Goal: Task Accomplishment & Management: Manage account settings

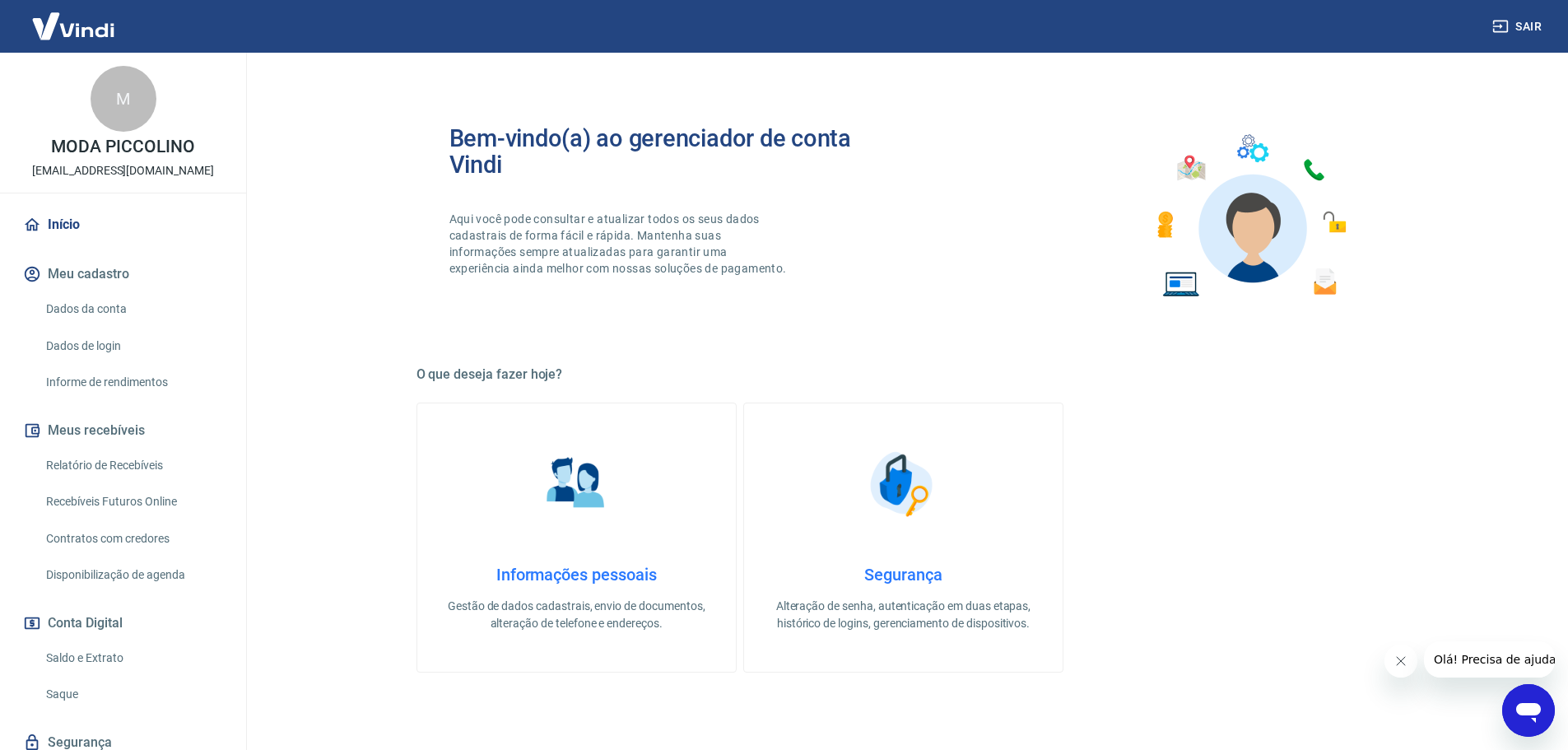
click at [86, 303] on link "Dados da conta" at bounding box center [133, 309] width 187 height 34
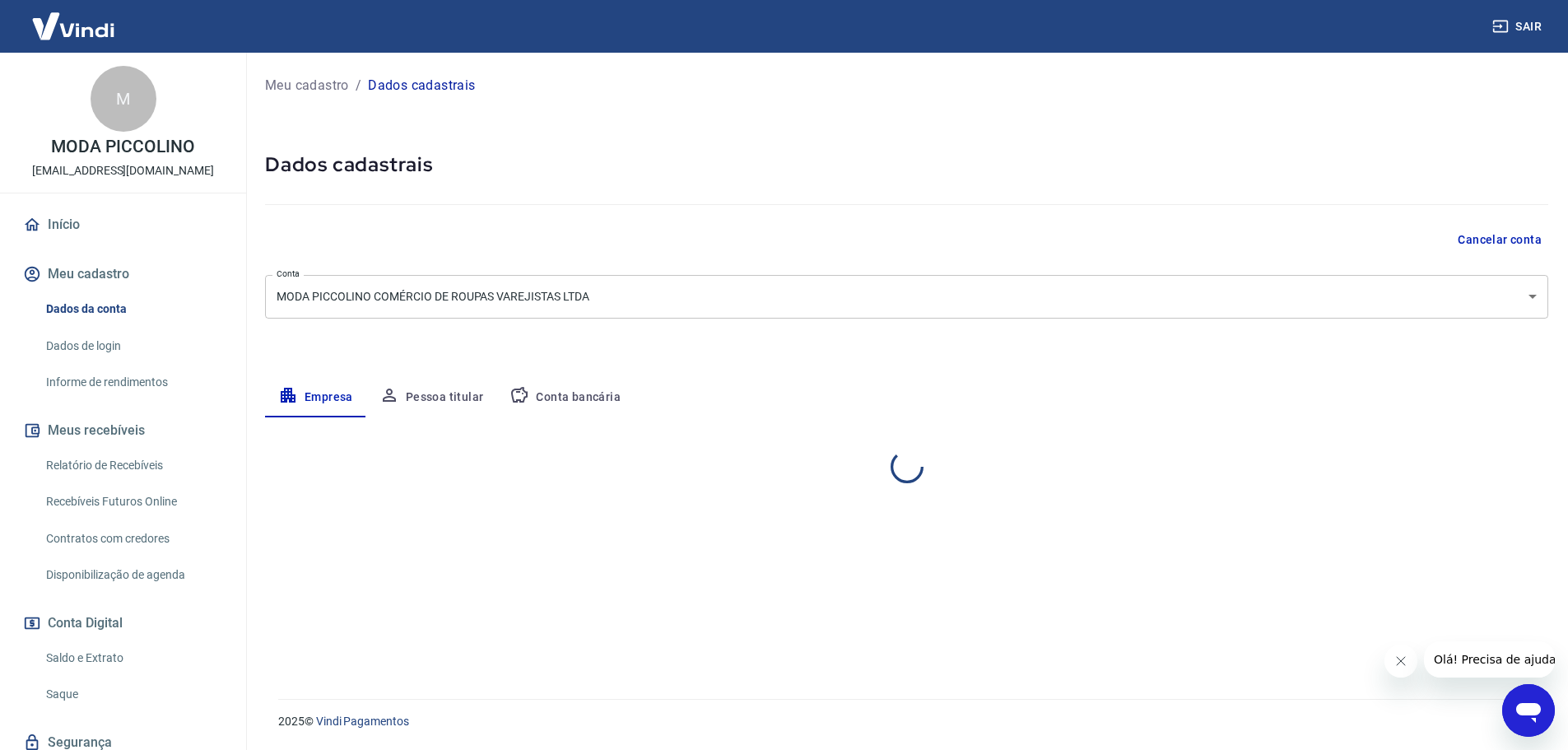
select select "SC"
select select "business"
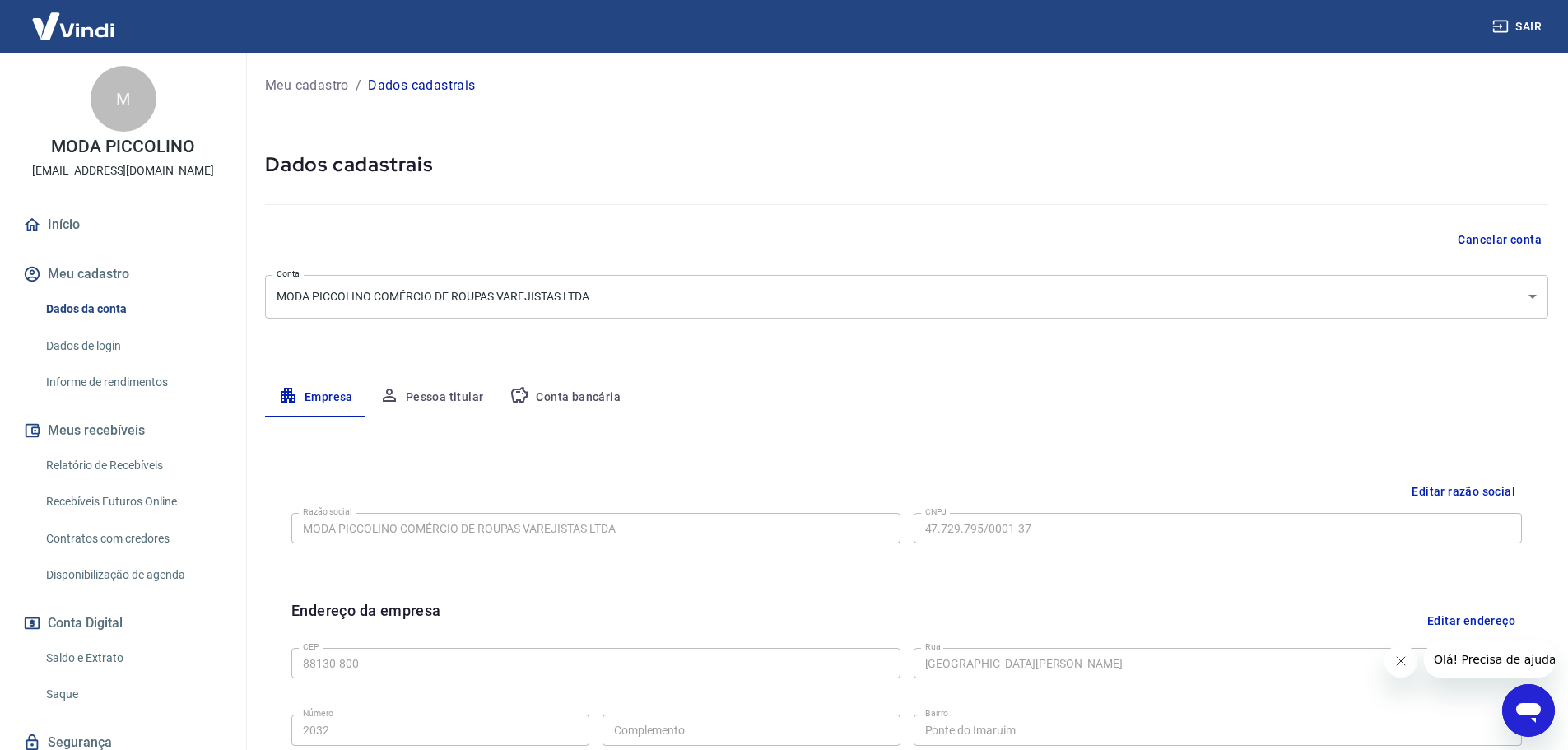
click at [525, 387] on icon "button" at bounding box center [519, 395] width 20 height 20
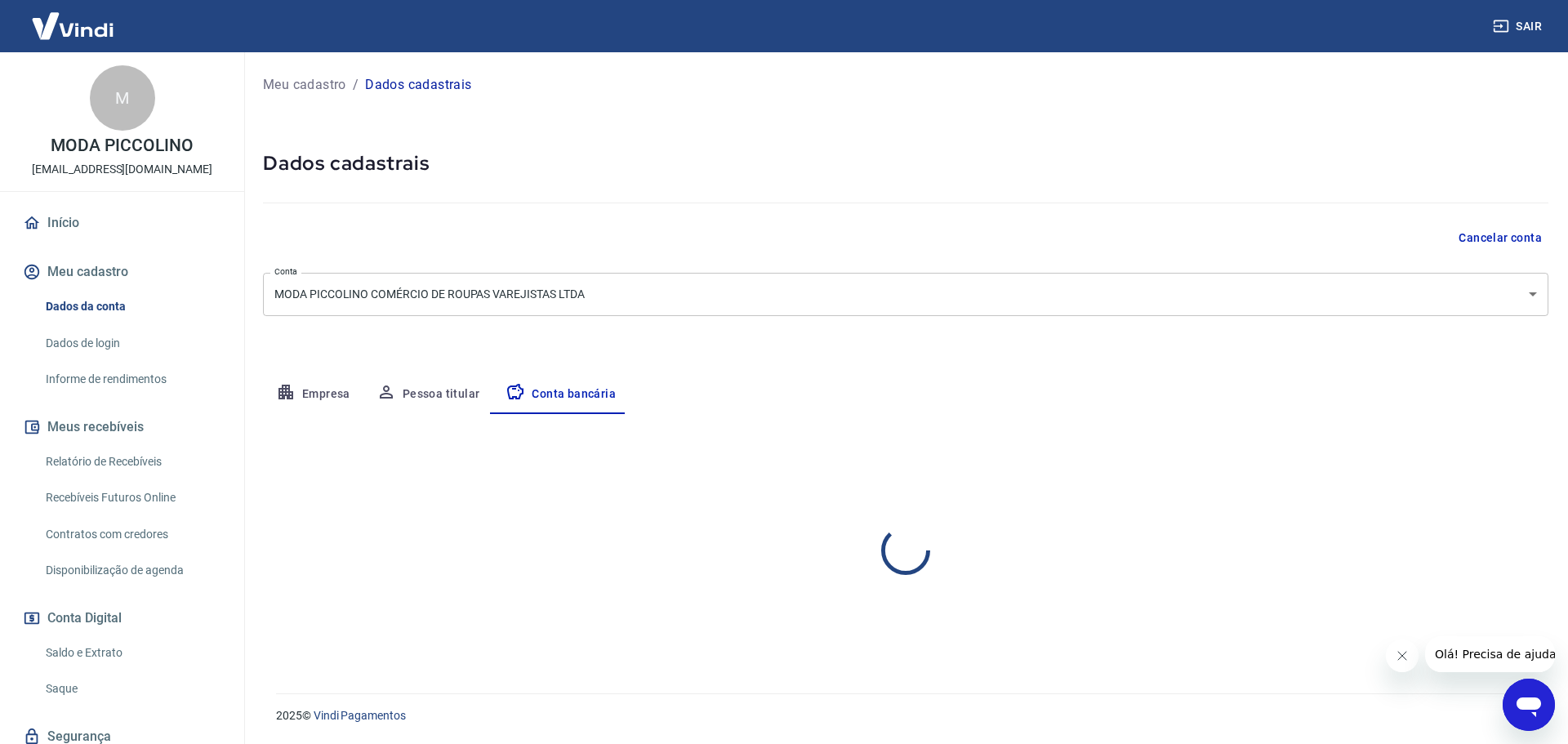
select select "1"
click at [1440, 464] on button "Editar conta bancária" at bounding box center [1481, 462] width 136 height 31
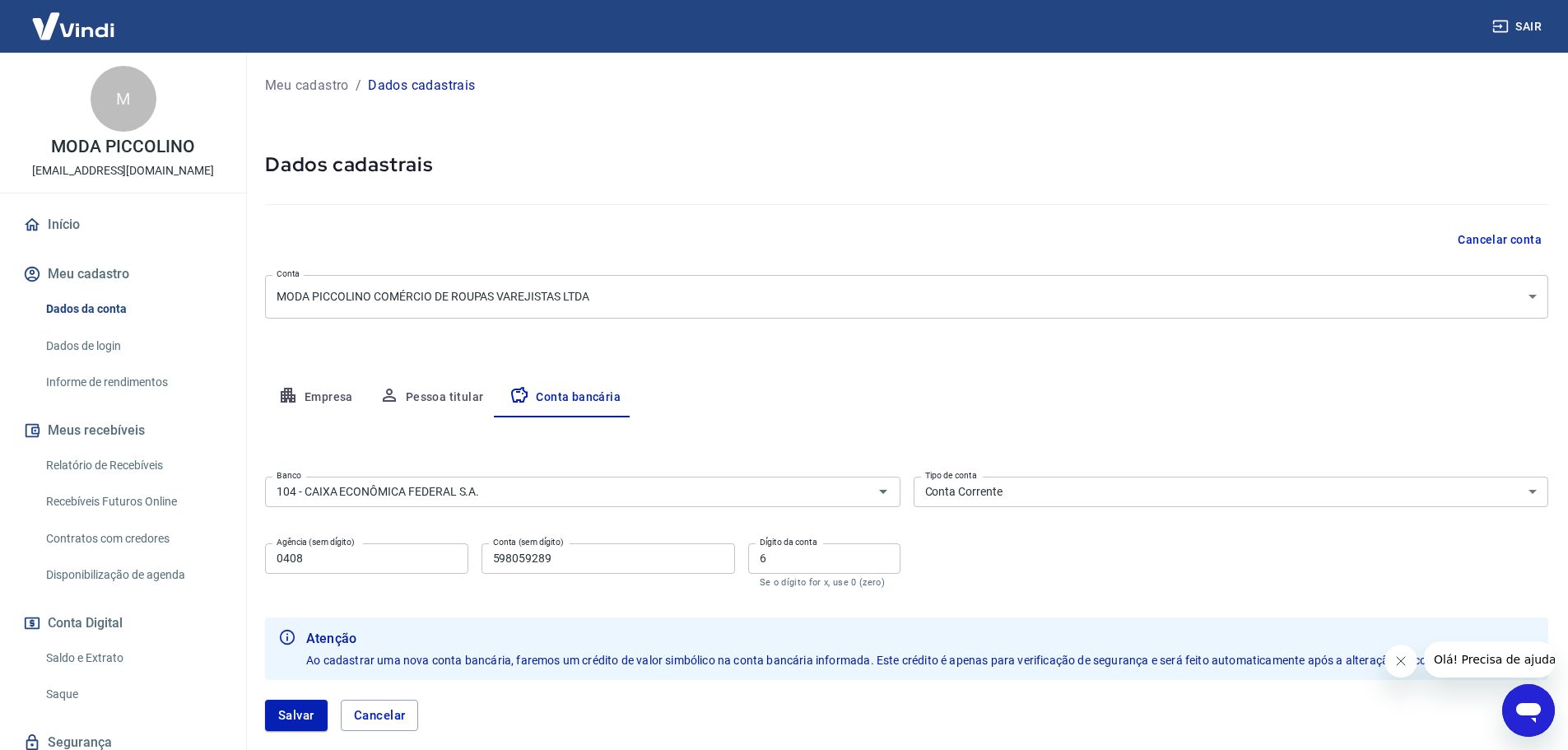
scroll to position [82, 0]
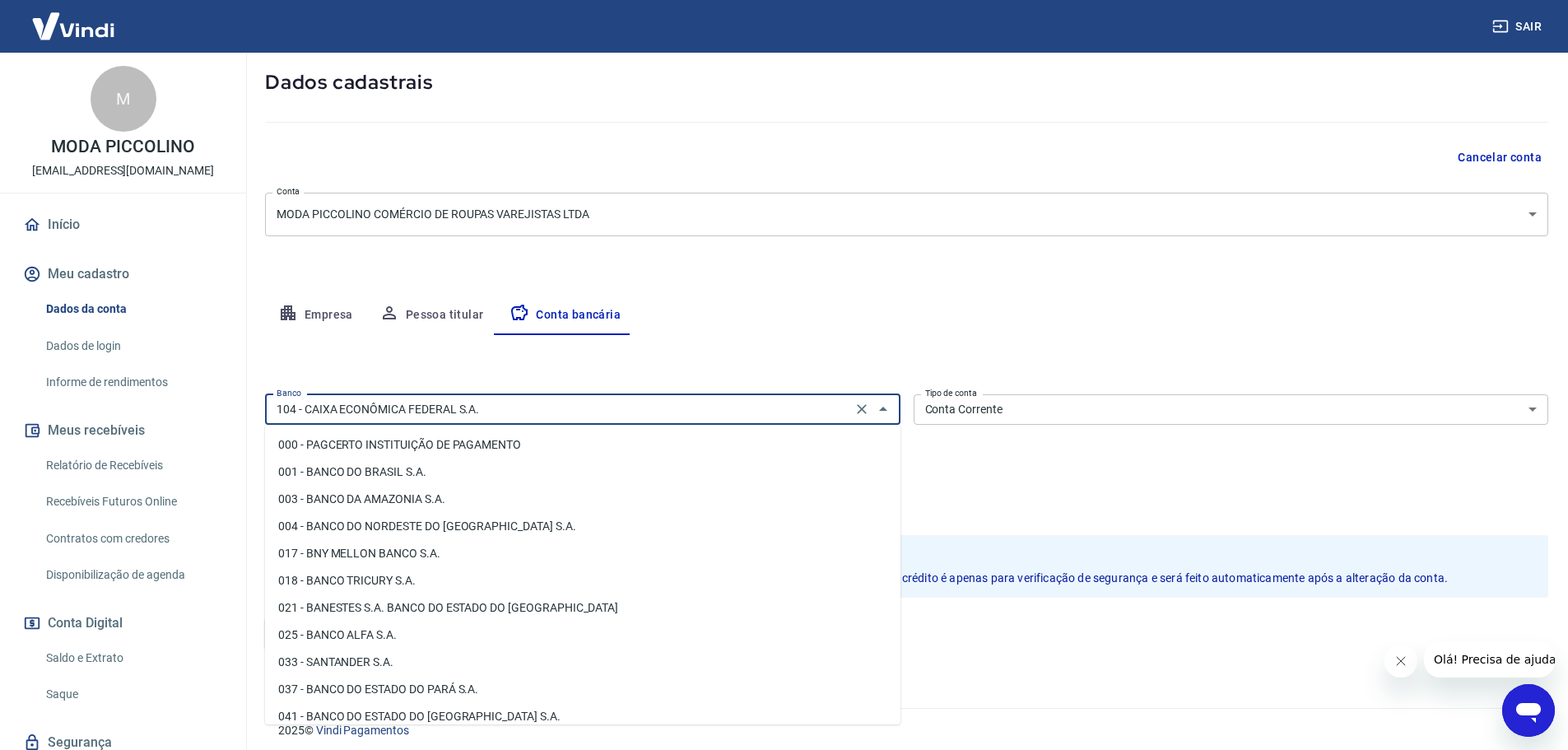
click at [559, 411] on input "104 - CAIXA ECONÔMICA FEDERAL S.A." at bounding box center [558, 409] width 577 height 21
click at [453, 469] on li "001 - BANCO DO BRASIL S.A." at bounding box center [582, 472] width 635 height 27
type input "001 - BANCO DO BRASIL S.A."
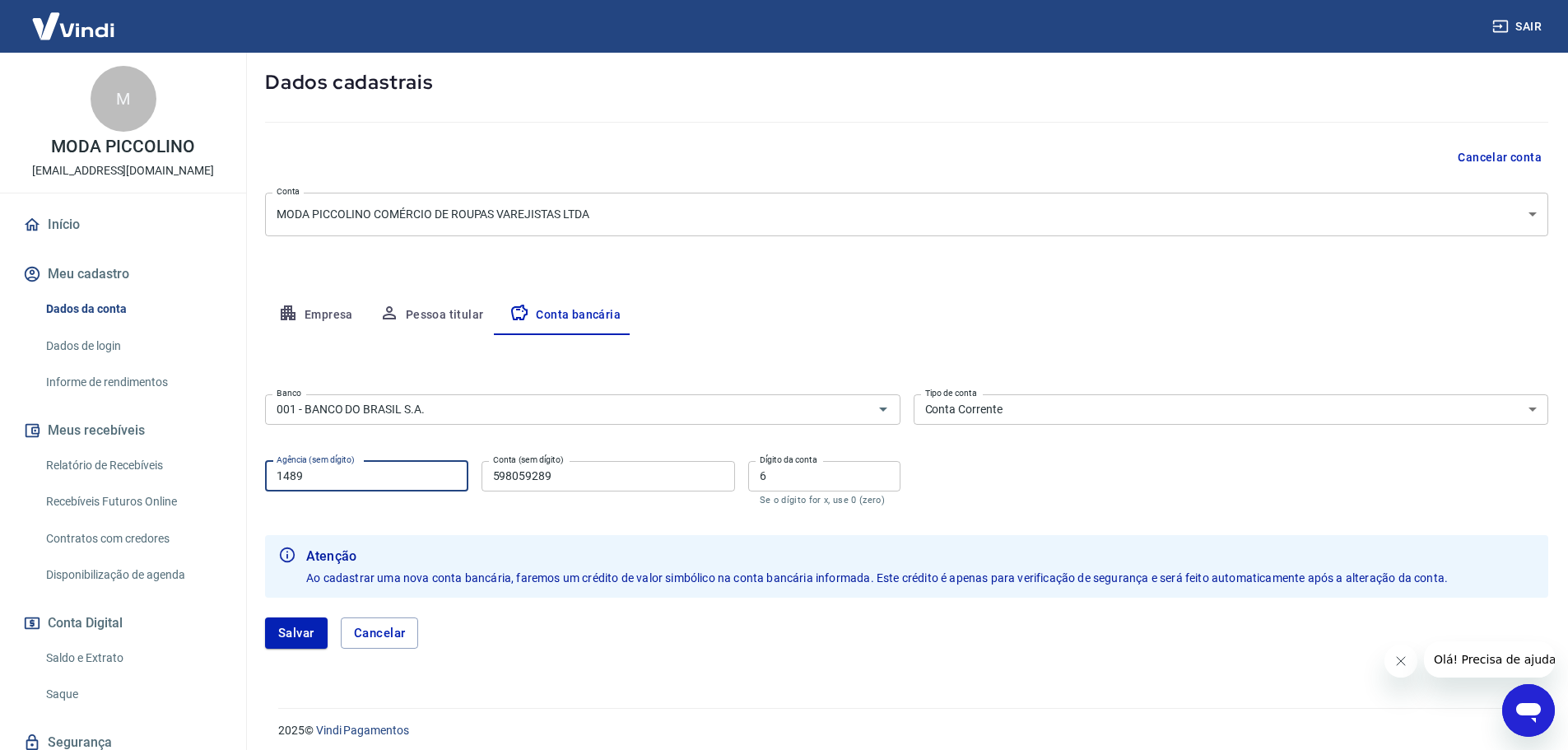
type input "1489"
type input "108384"
type input "8"
click at [312, 631] on button "Salvar" at bounding box center [297, 633] width 63 height 31
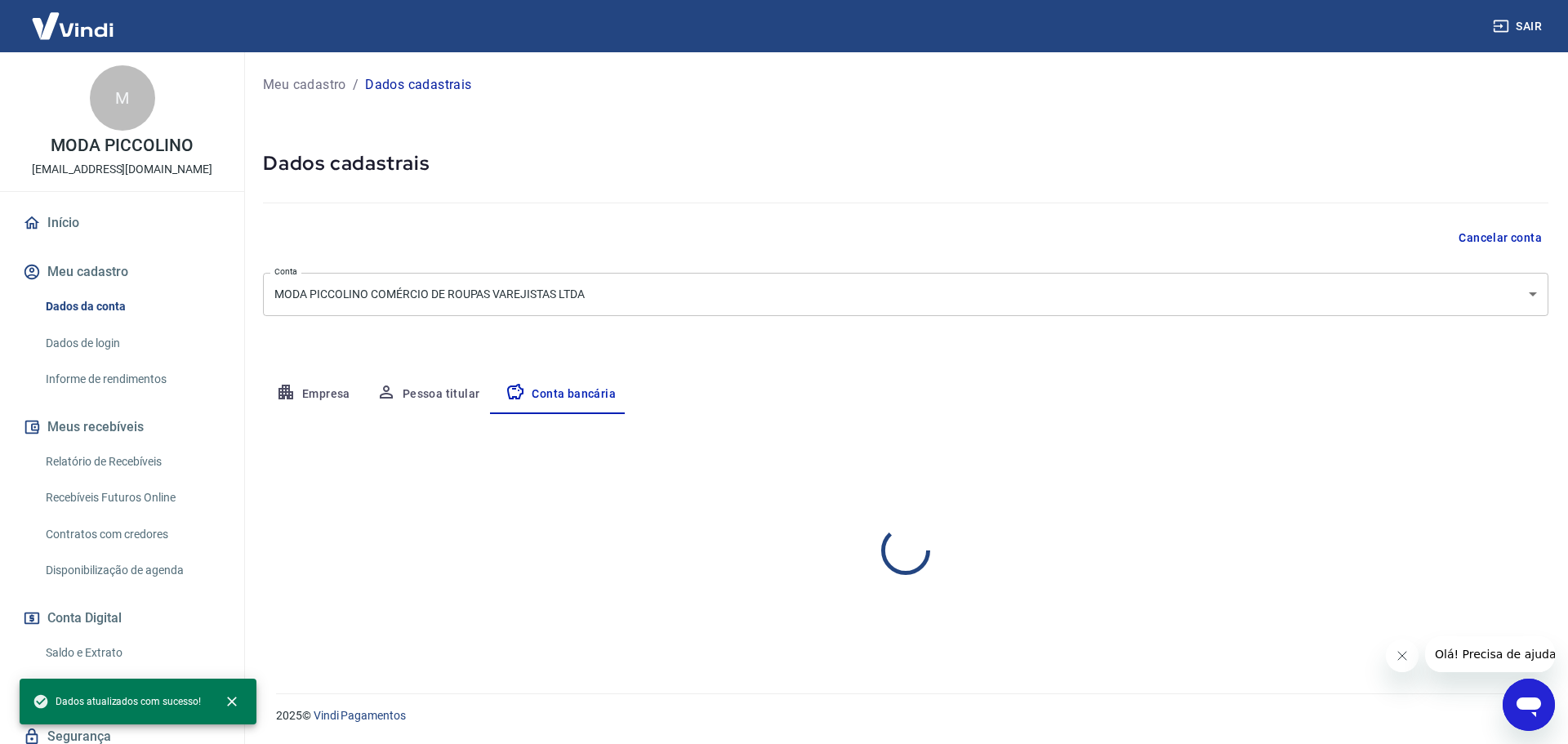
select select "1"
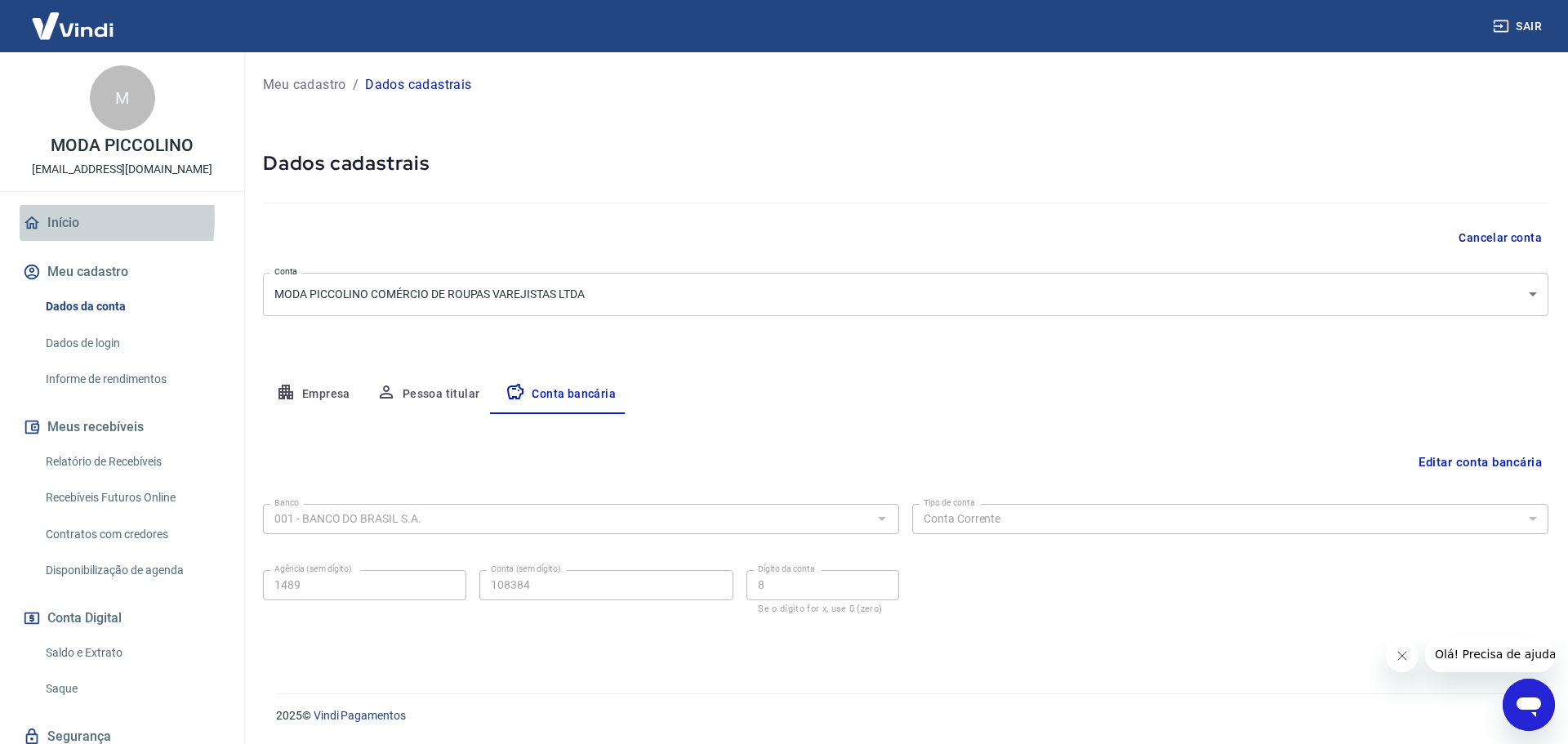
click at [61, 219] on link "Início" at bounding box center [122, 223] width 205 height 36
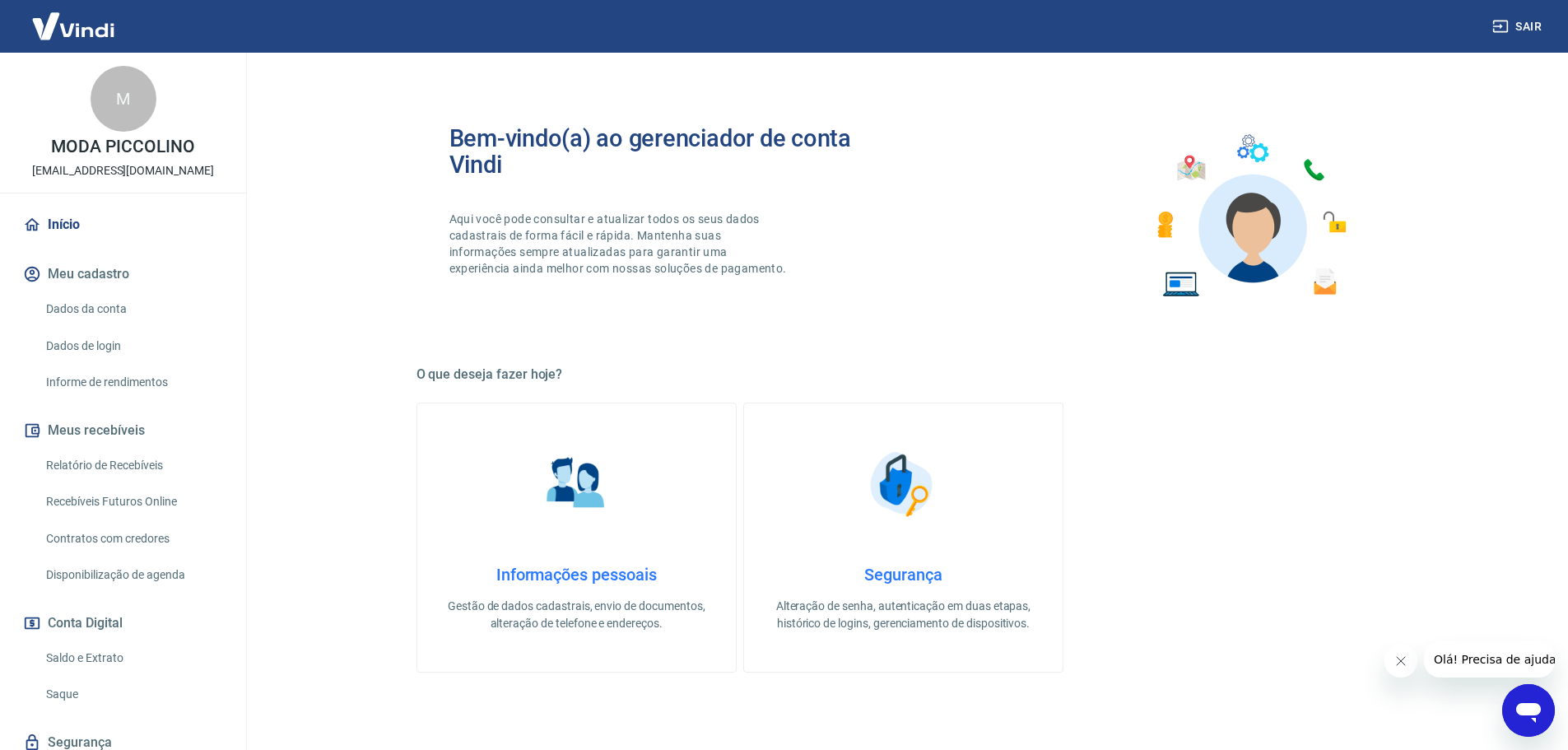
scroll to position [82, 0]
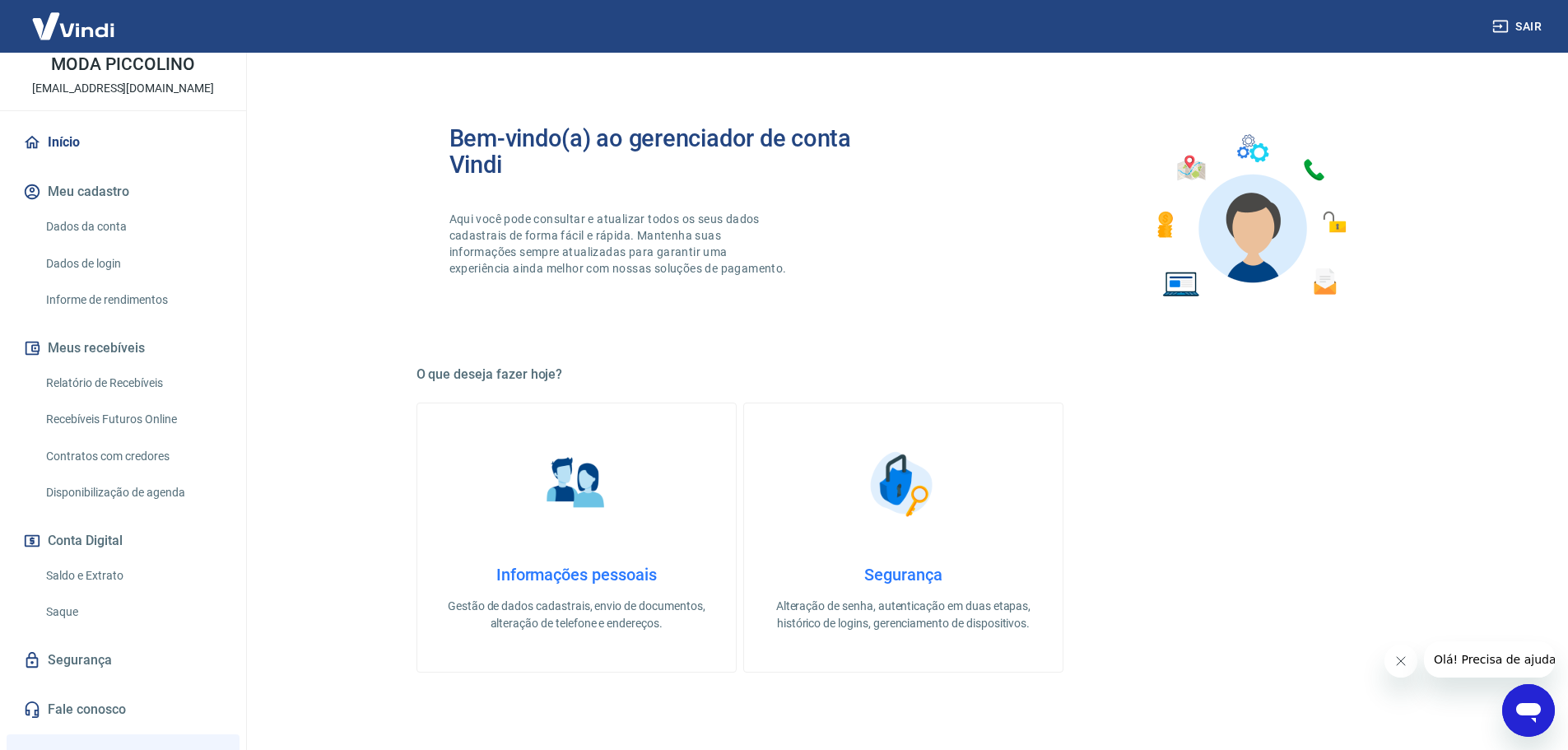
click at [85, 578] on link "Saldo e Extrato" at bounding box center [133, 576] width 187 height 34
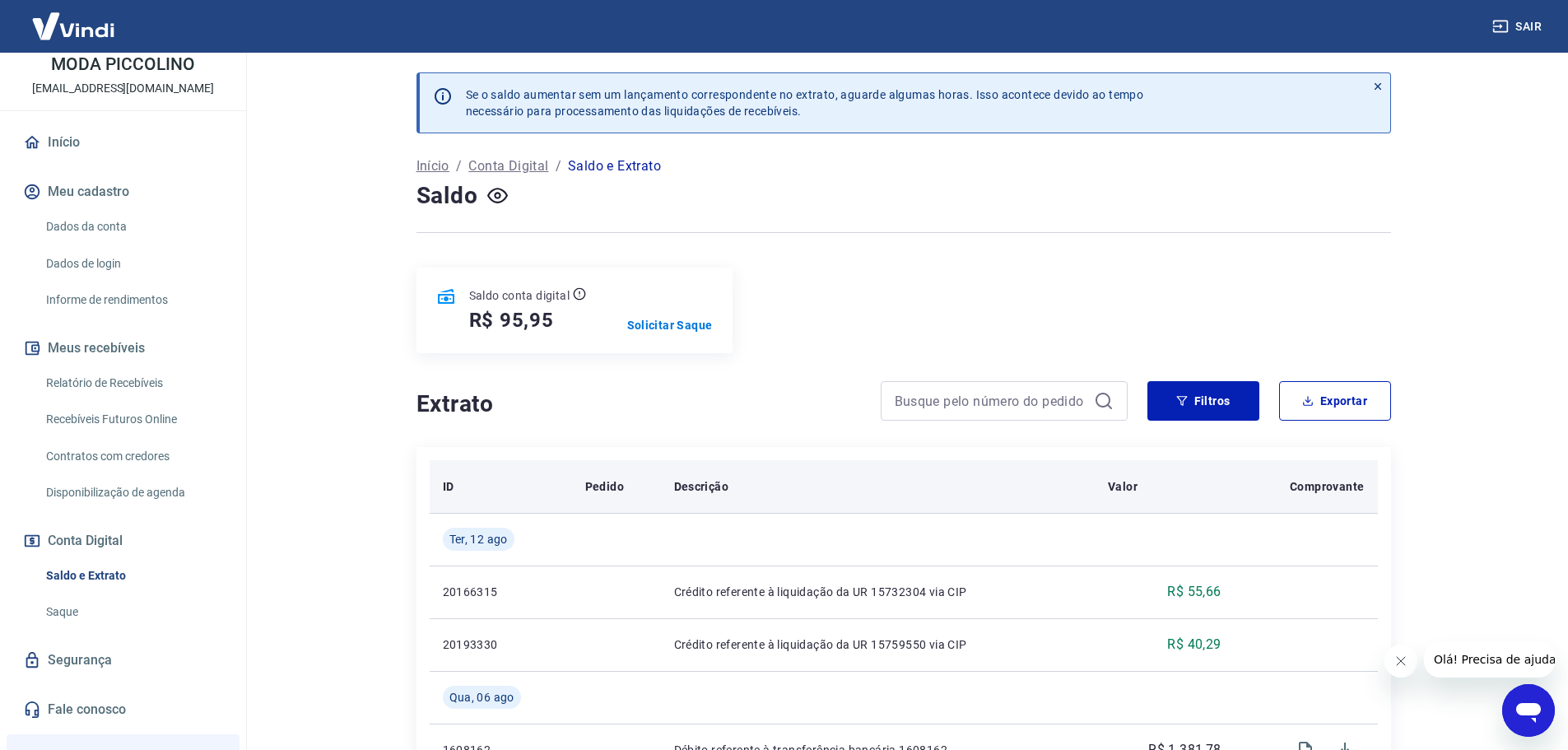
scroll to position [82, 0]
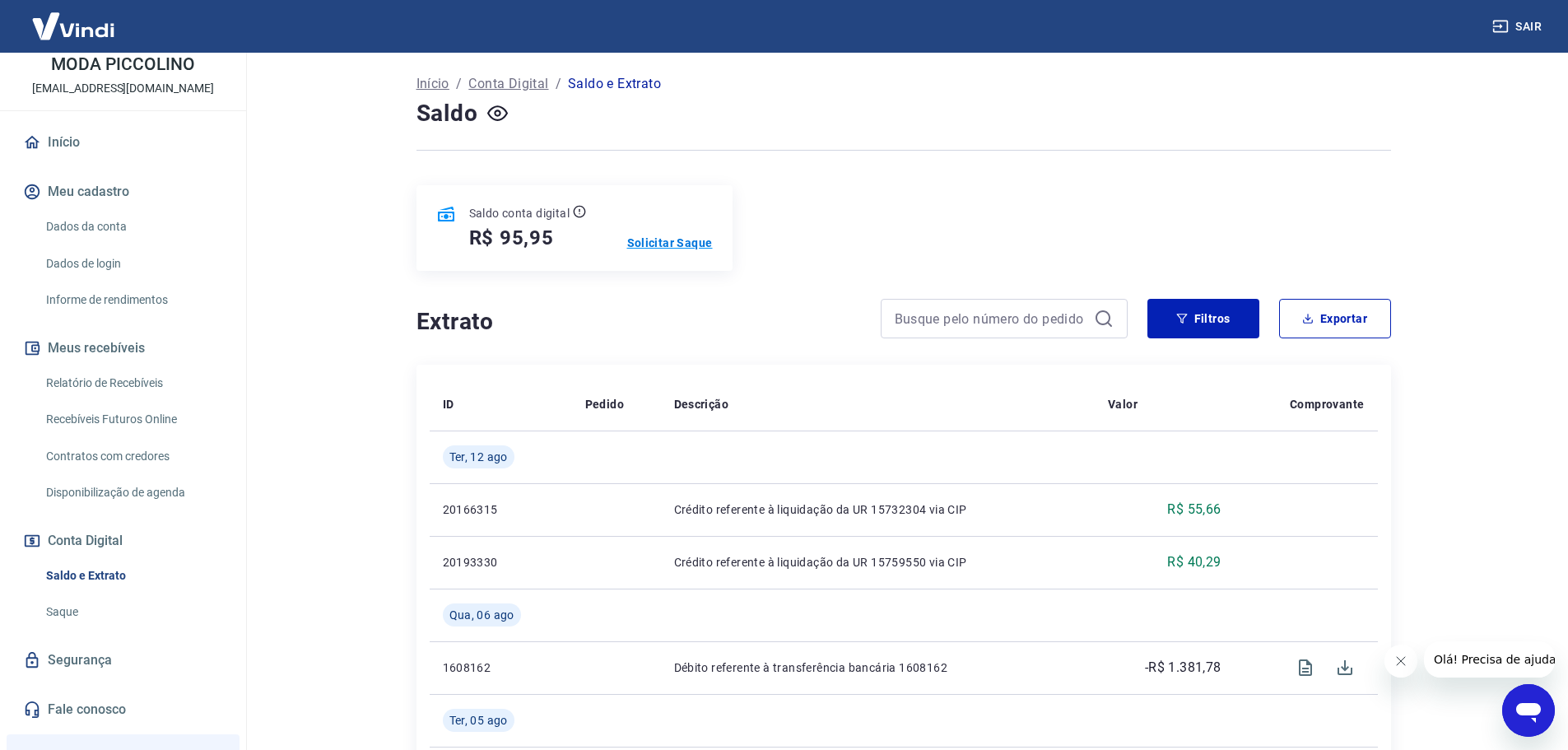
click at [688, 242] on p "Solicitar Saque" at bounding box center [669, 243] width 85 height 17
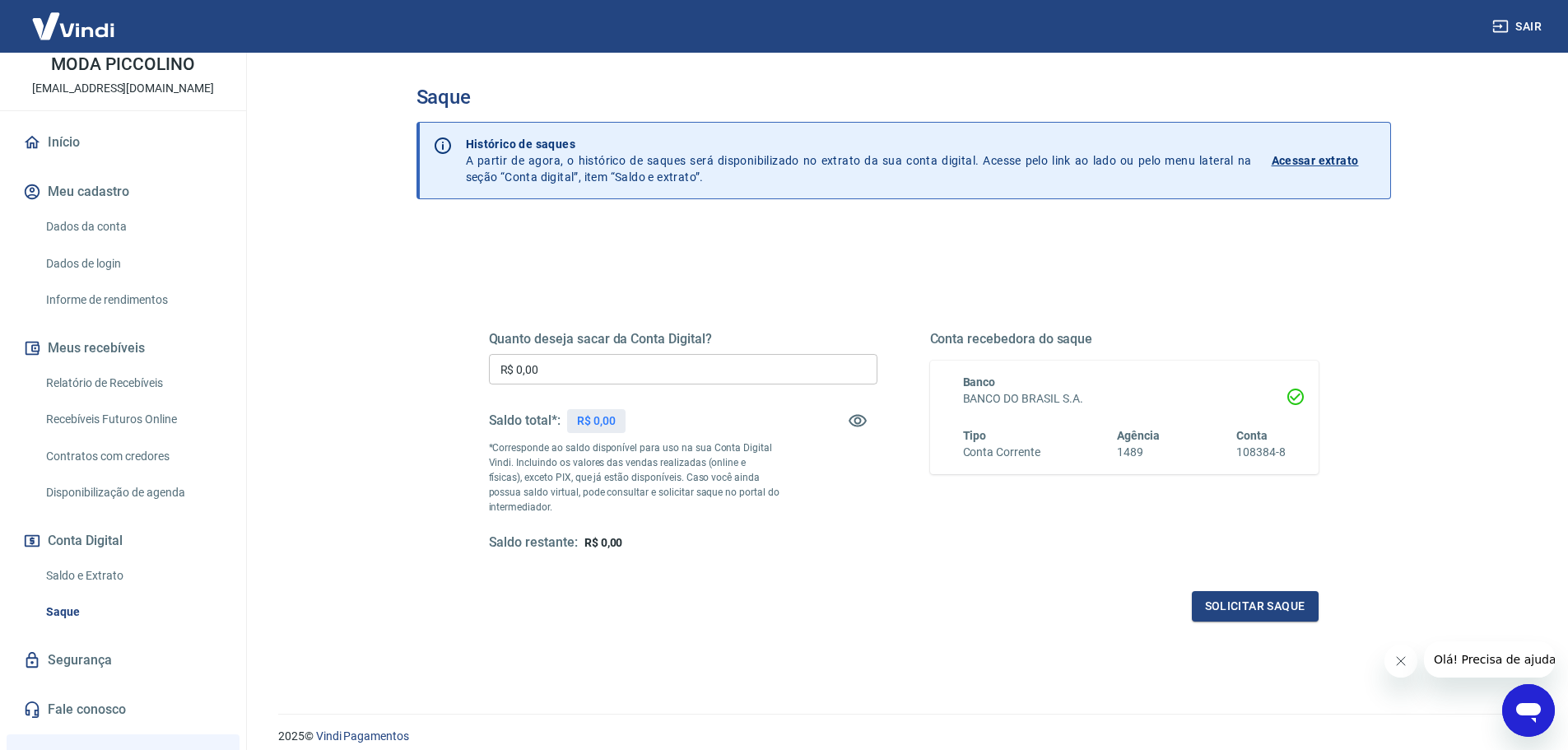
click at [616, 362] on input "R$ 0,00" at bounding box center [683, 369] width 388 height 31
type input "R$ 95,95"
click at [1258, 617] on button "Solicitar saque" at bounding box center [1255, 606] width 127 height 31
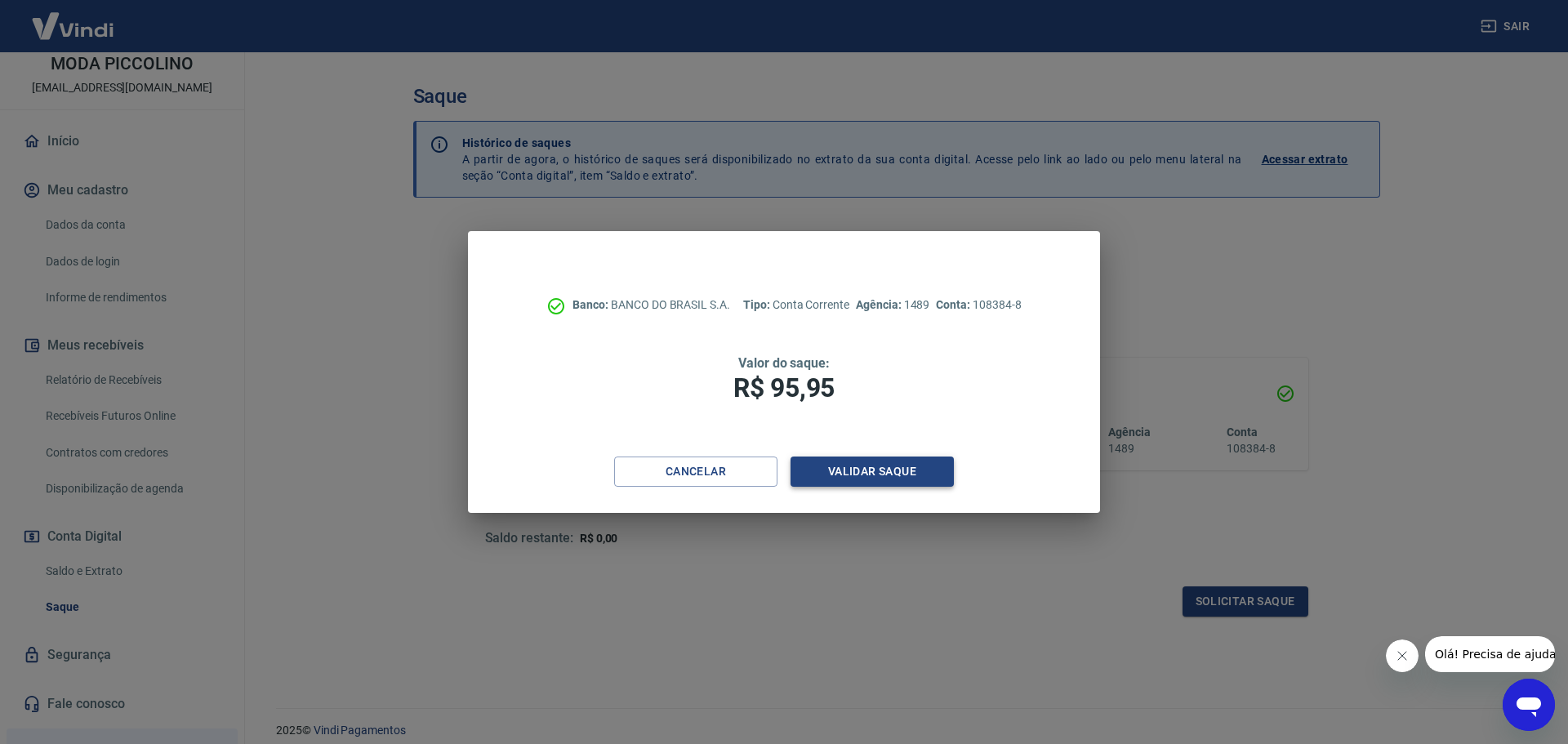
click at [852, 472] on button "Validar saque" at bounding box center [872, 471] width 164 height 30
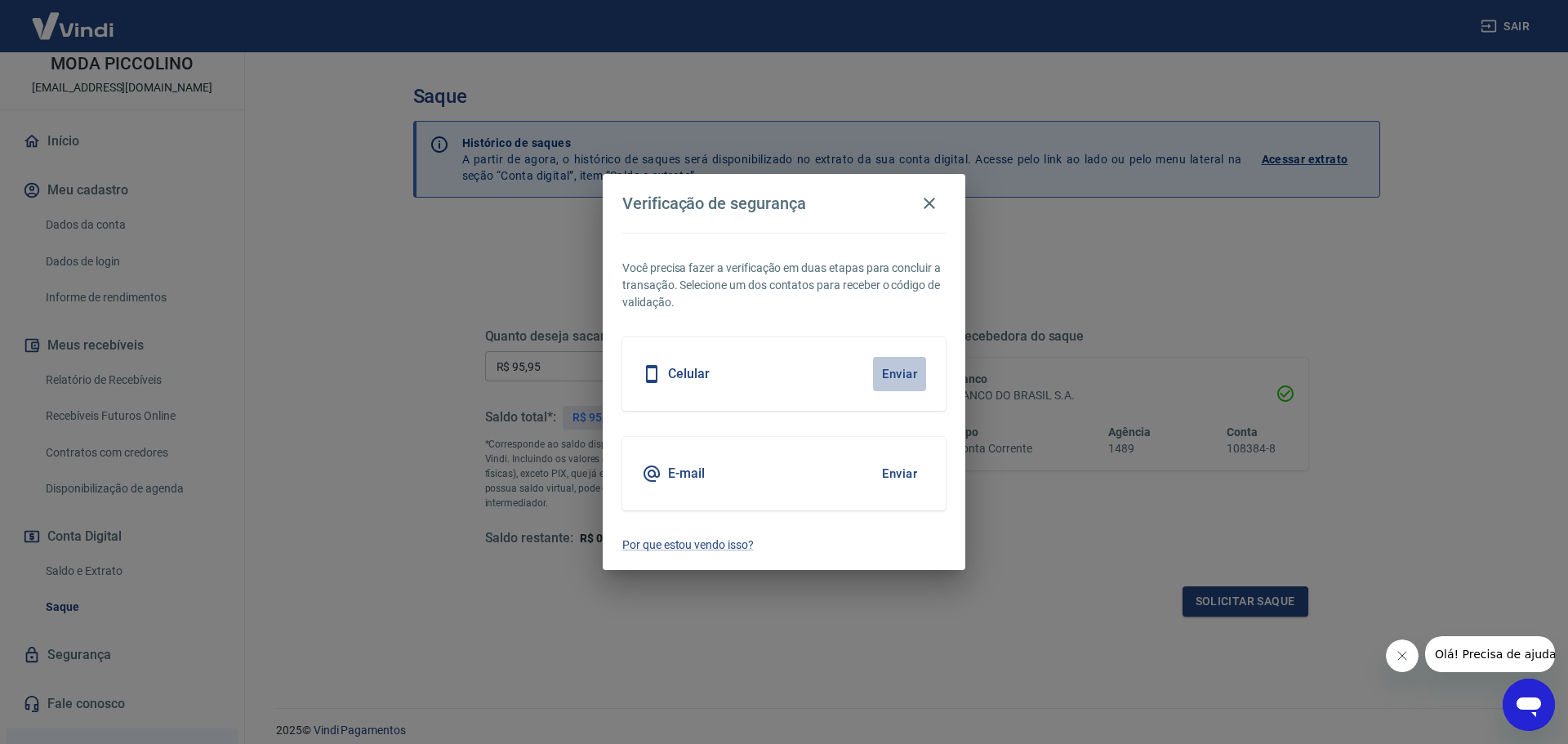
click at [913, 375] on button "Enviar" at bounding box center [900, 374] width 53 height 35
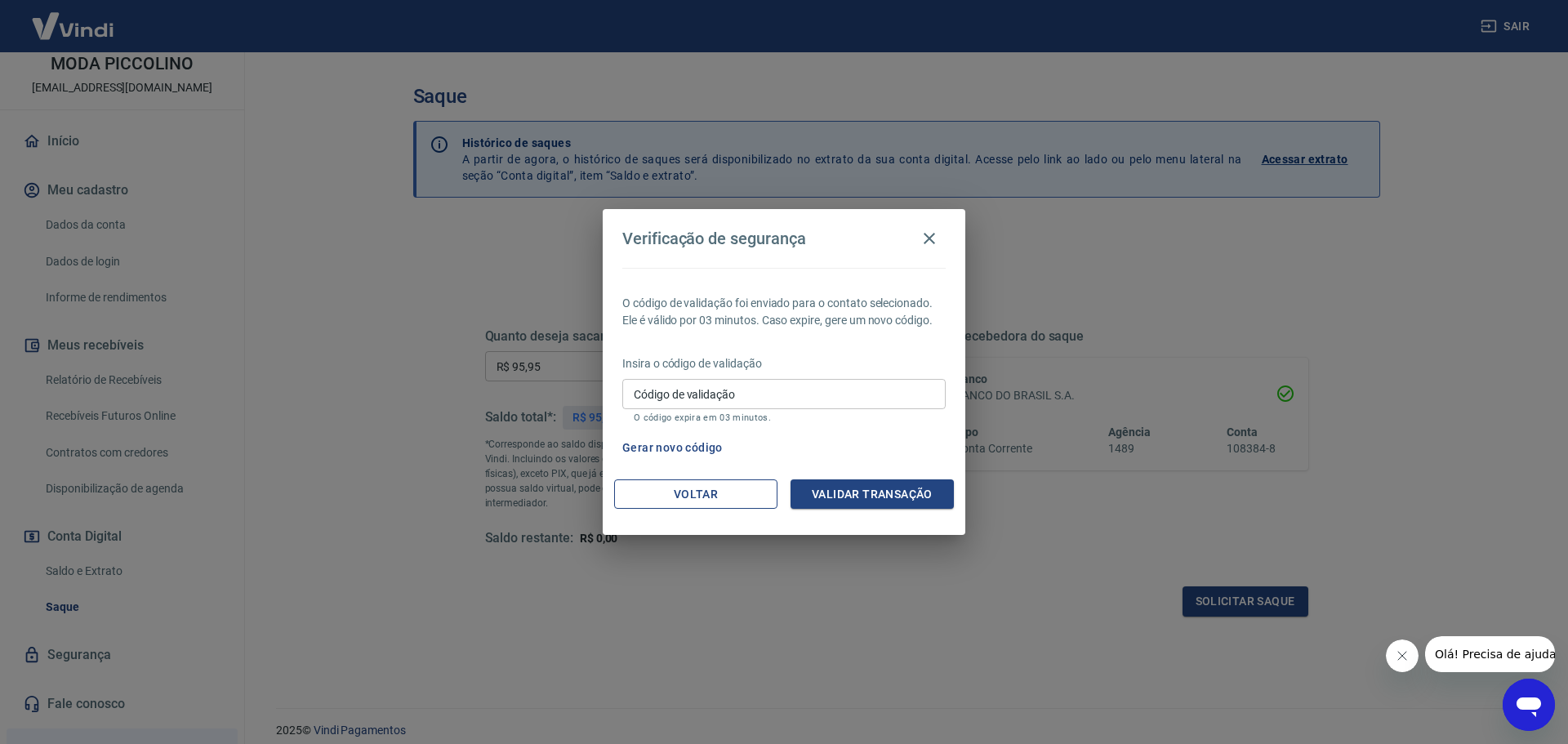
click at [681, 492] on button "Voltar" at bounding box center [696, 494] width 164 height 30
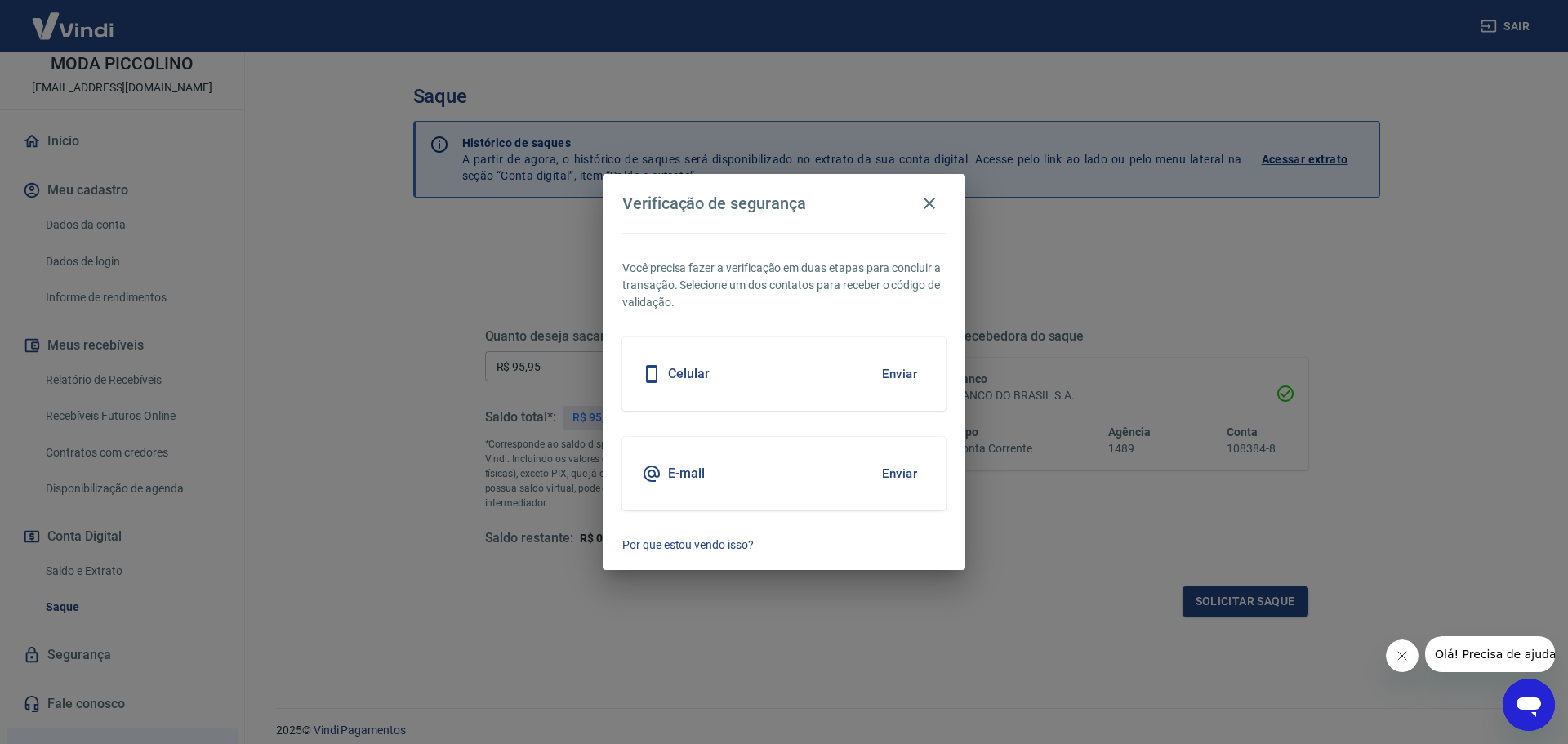
click at [901, 472] on button "Enviar" at bounding box center [900, 474] width 53 height 35
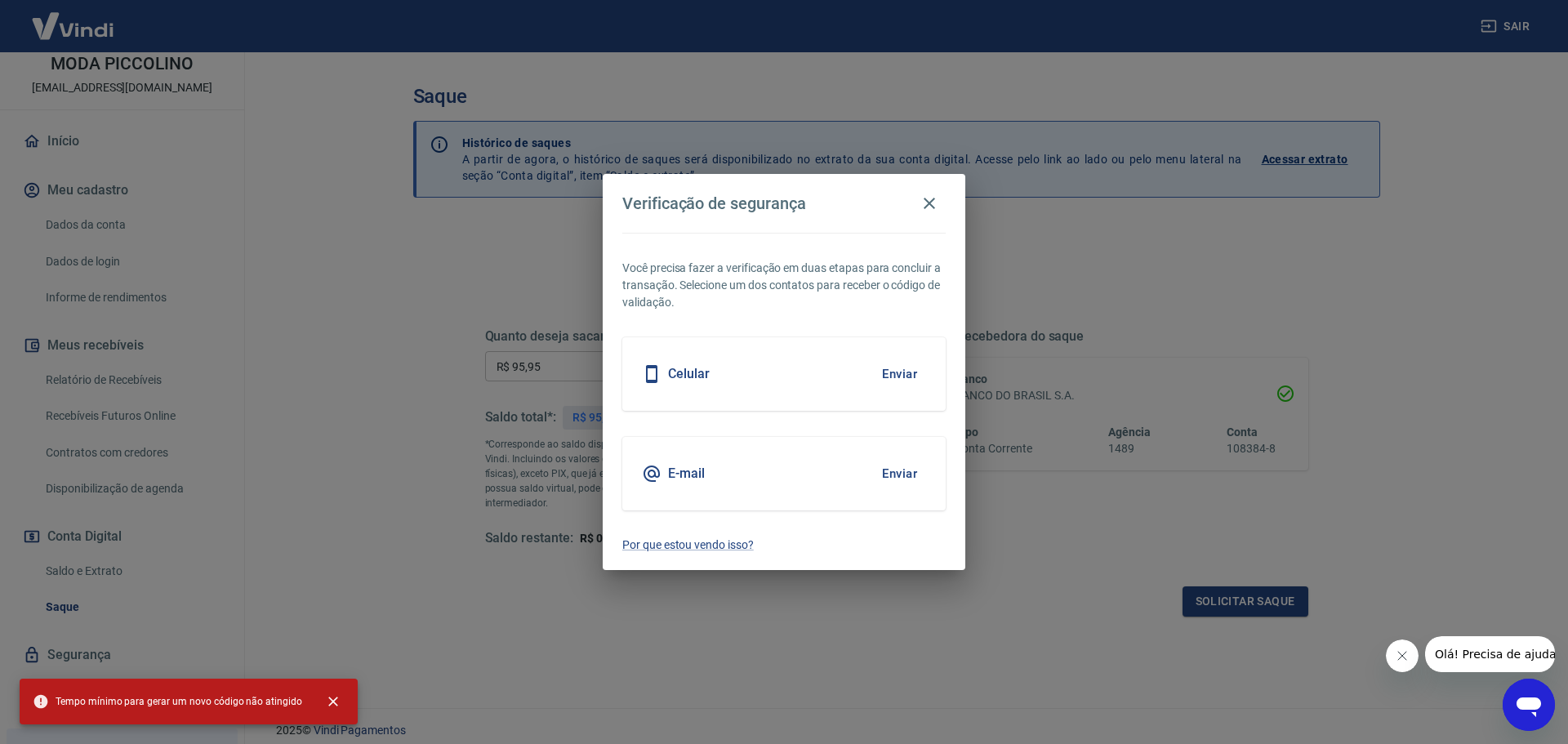
click at [904, 385] on button "Enviar" at bounding box center [900, 374] width 53 height 35
click at [925, 207] on icon "button" at bounding box center [930, 203] width 12 height 12
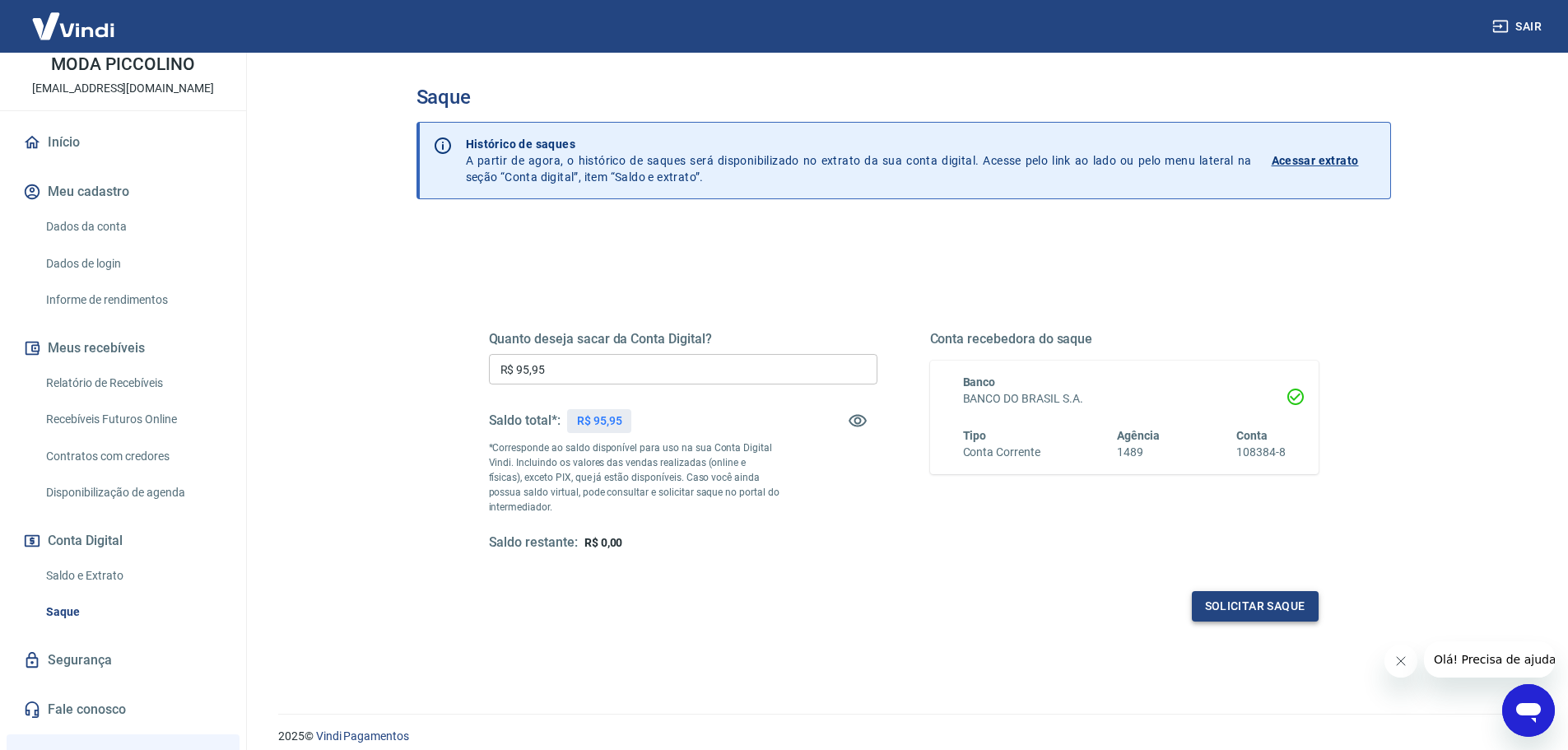
click at [1262, 619] on button "Solicitar saque" at bounding box center [1255, 606] width 127 height 31
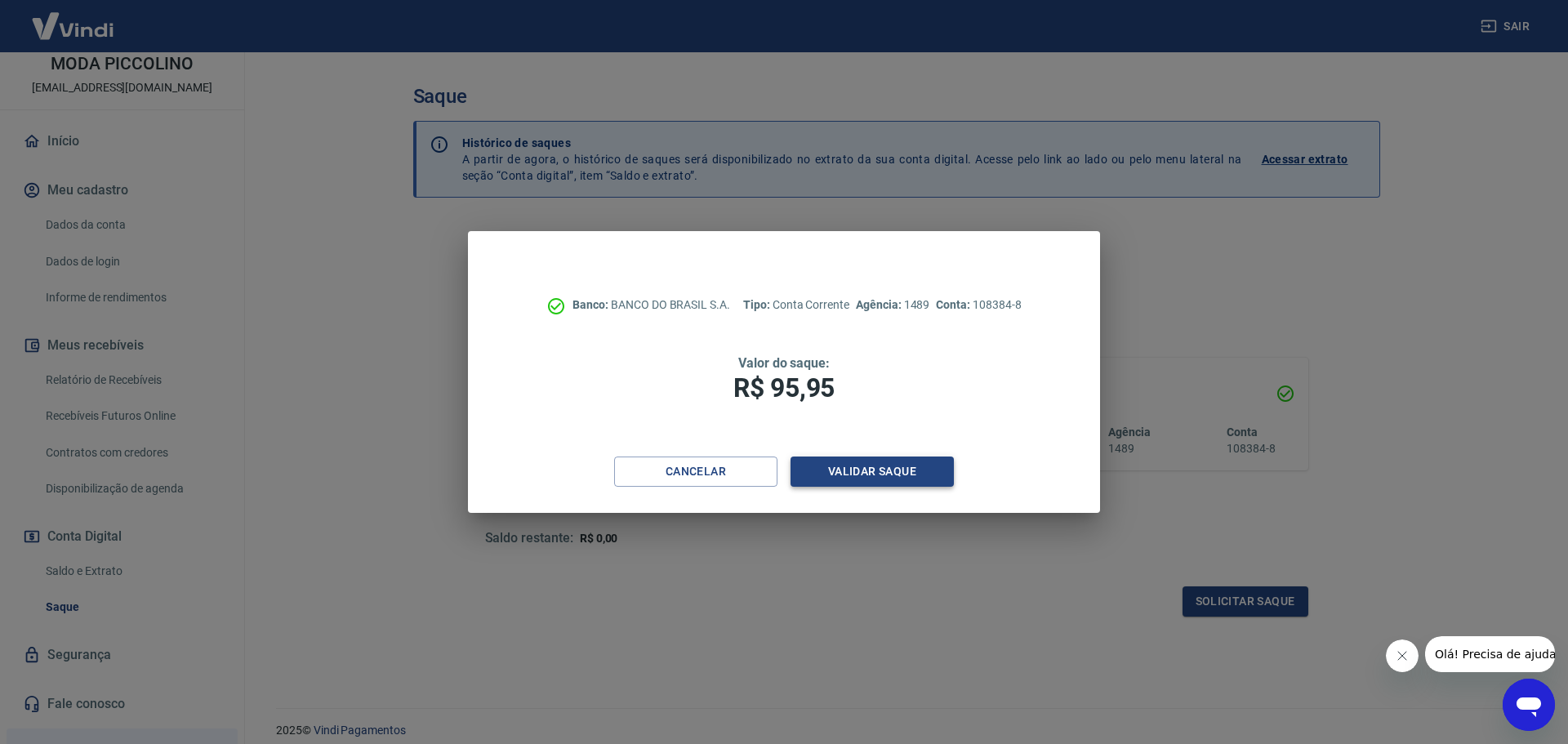
click at [929, 474] on button "Validar saque" at bounding box center [872, 471] width 164 height 30
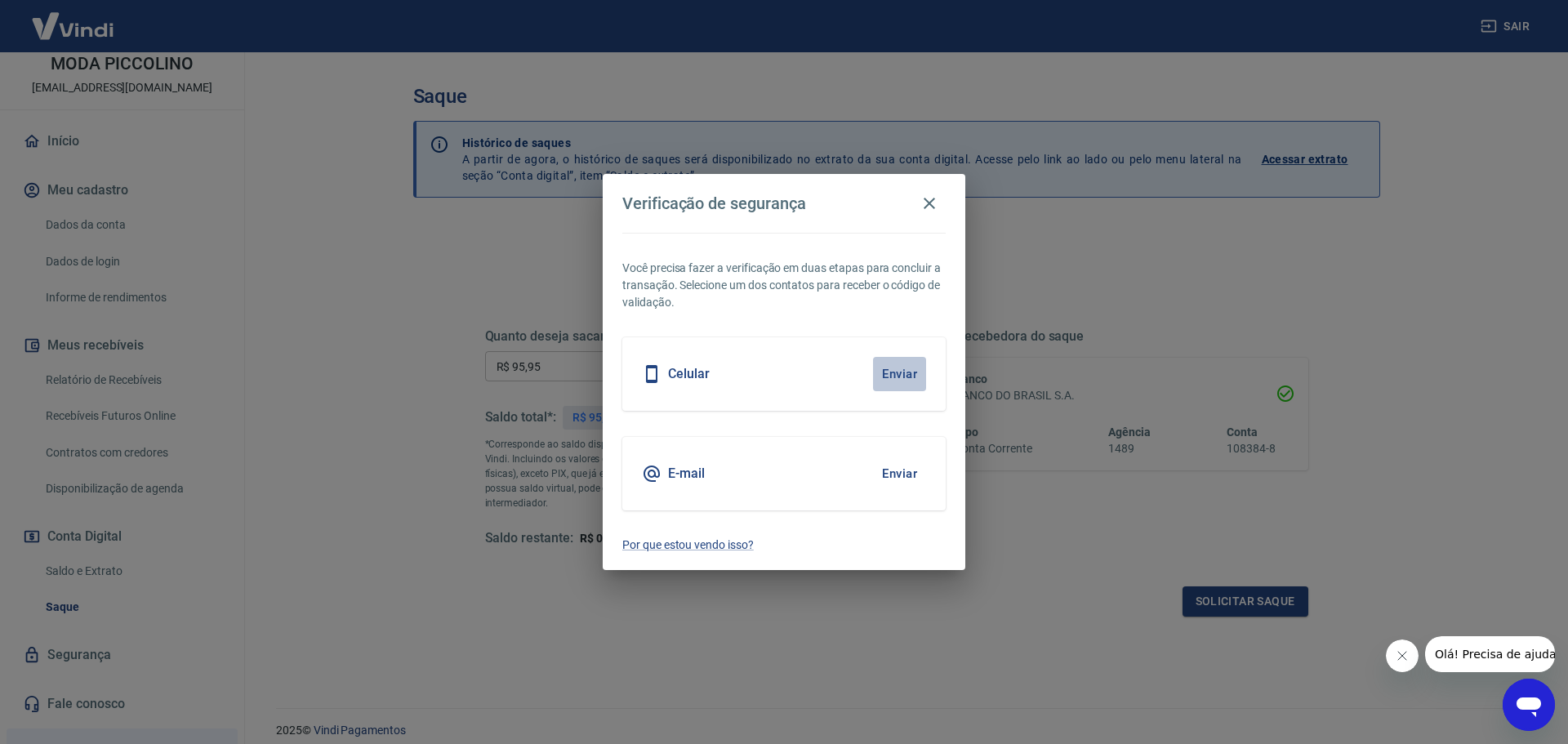
click at [909, 377] on button "Enviar" at bounding box center [900, 374] width 53 height 35
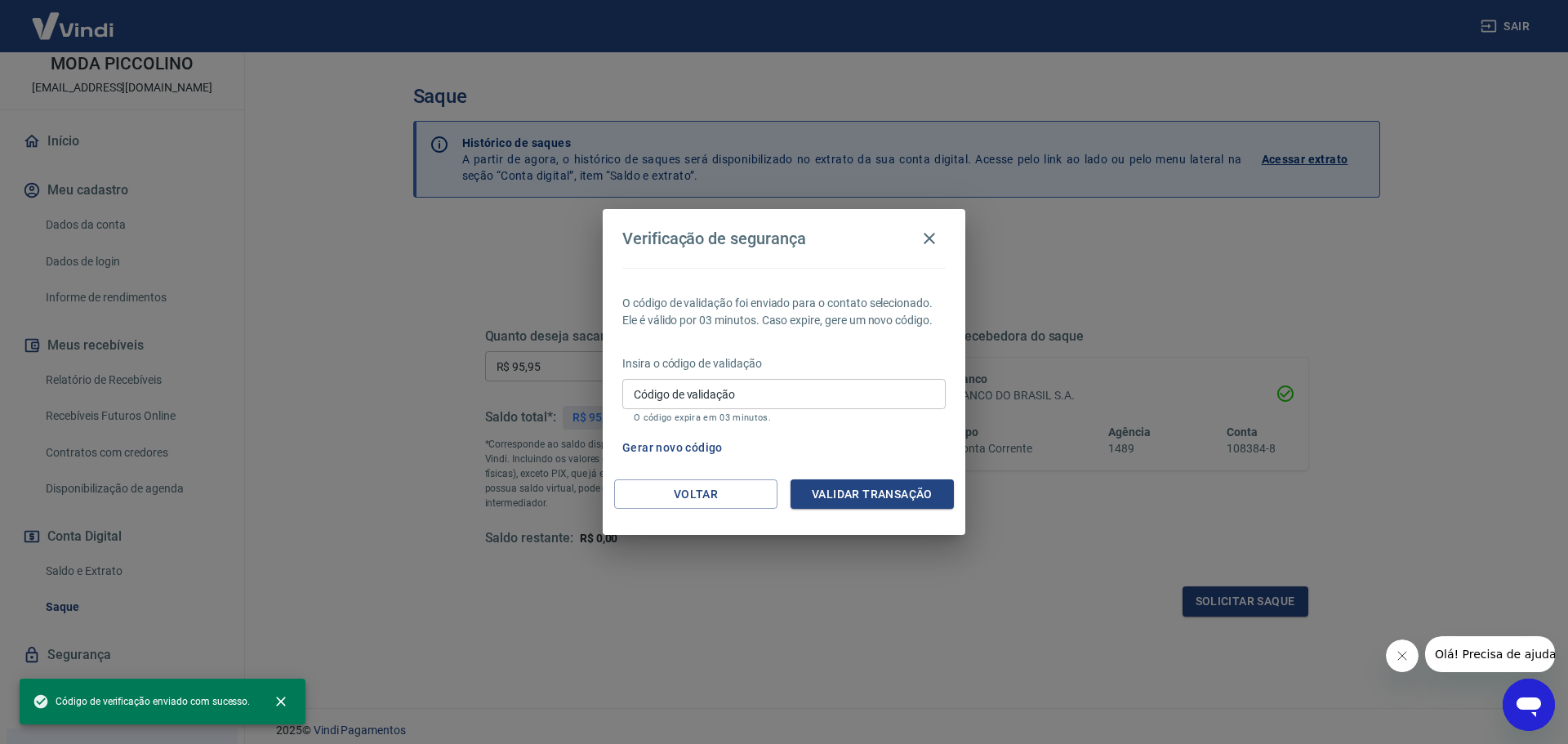
click at [686, 386] on div "Código de validação Código de validação O código expira em 03 minutos." at bounding box center [784, 401] width 323 height 44
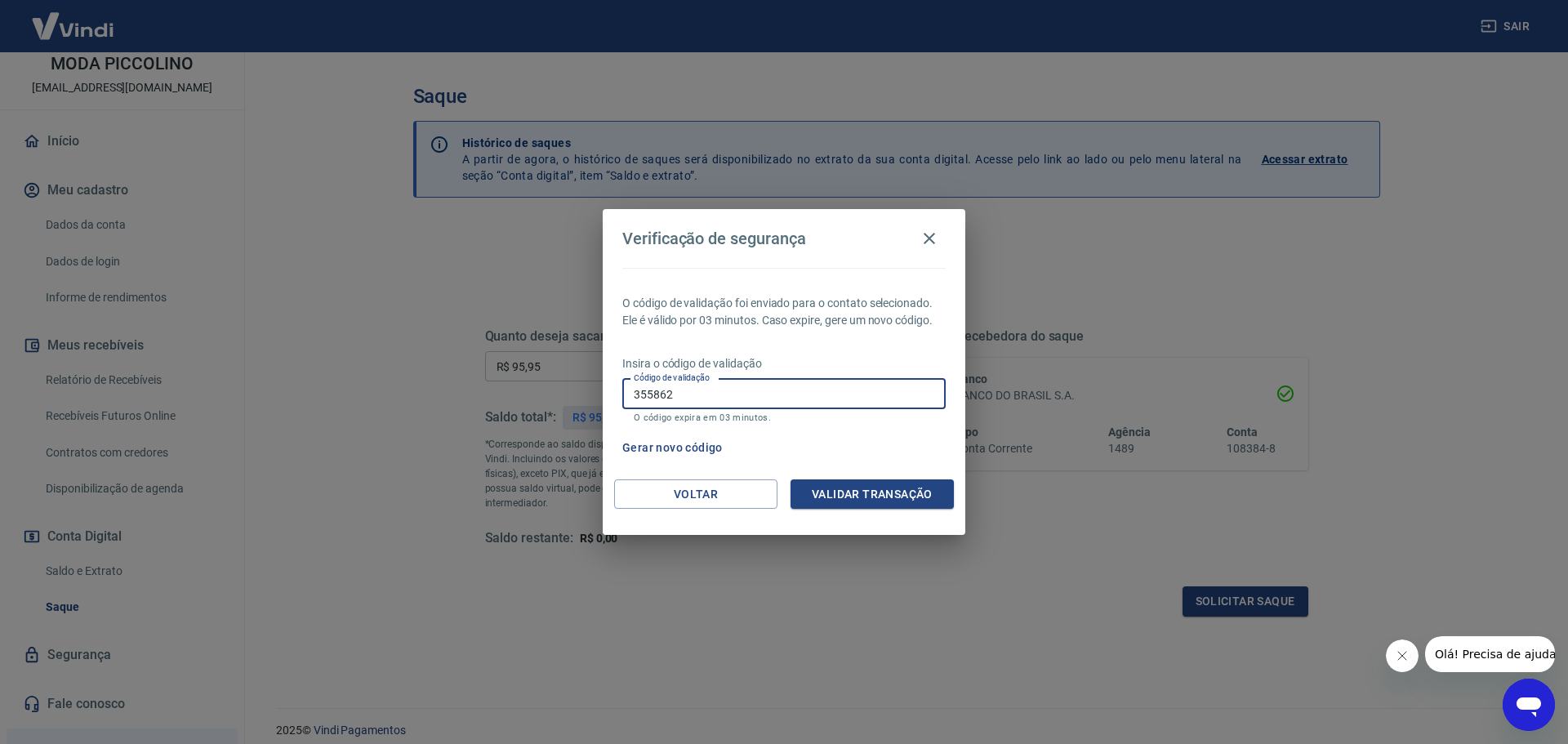
click at [801, 472] on div "O código de validação foi enviado para o contato selecionado. Ele é válido por …" at bounding box center [784, 373] width 363 height 211
click at [809, 479] on button "Validar transação" at bounding box center [872, 494] width 164 height 30
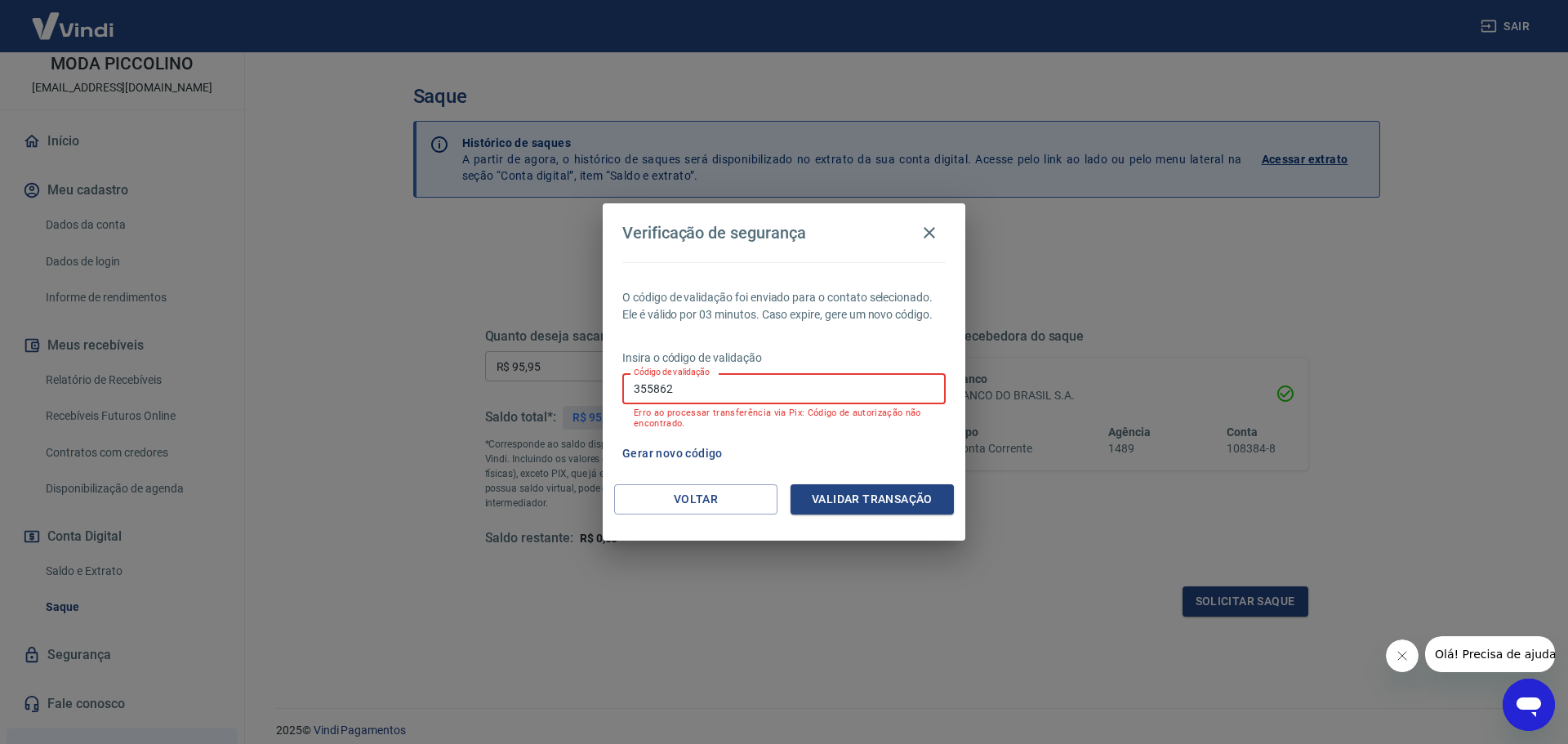
click at [710, 398] on input "355862" at bounding box center [784, 388] width 323 height 30
click at [907, 496] on button "Validar transação" at bounding box center [872, 499] width 164 height 30
click at [694, 390] on input "355862" at bounding box center [784, 388] width 323 height 30
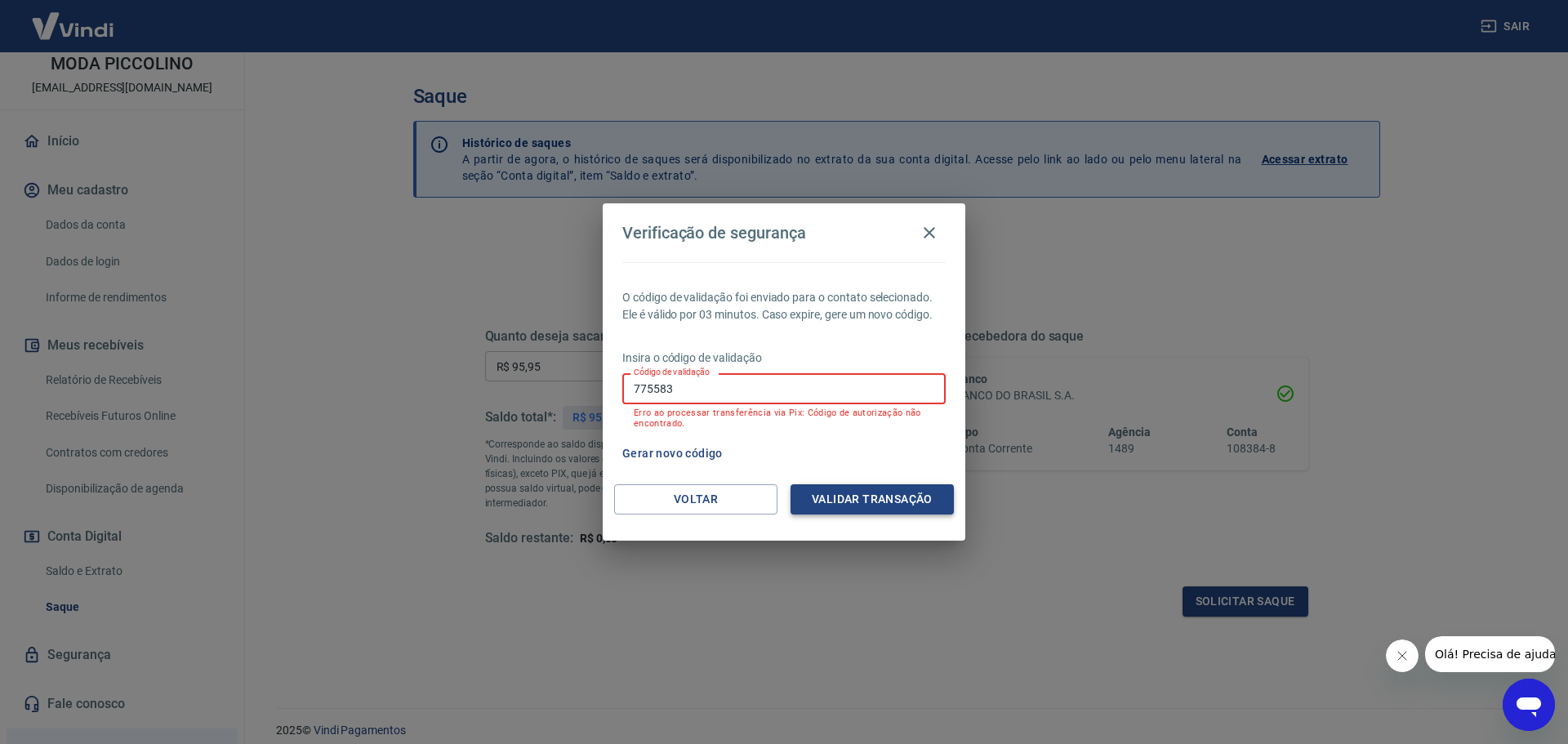
type input "775583"
click at [876, 491] on button "Validar transação" at bounding box center [872, 499] width 164 height 30
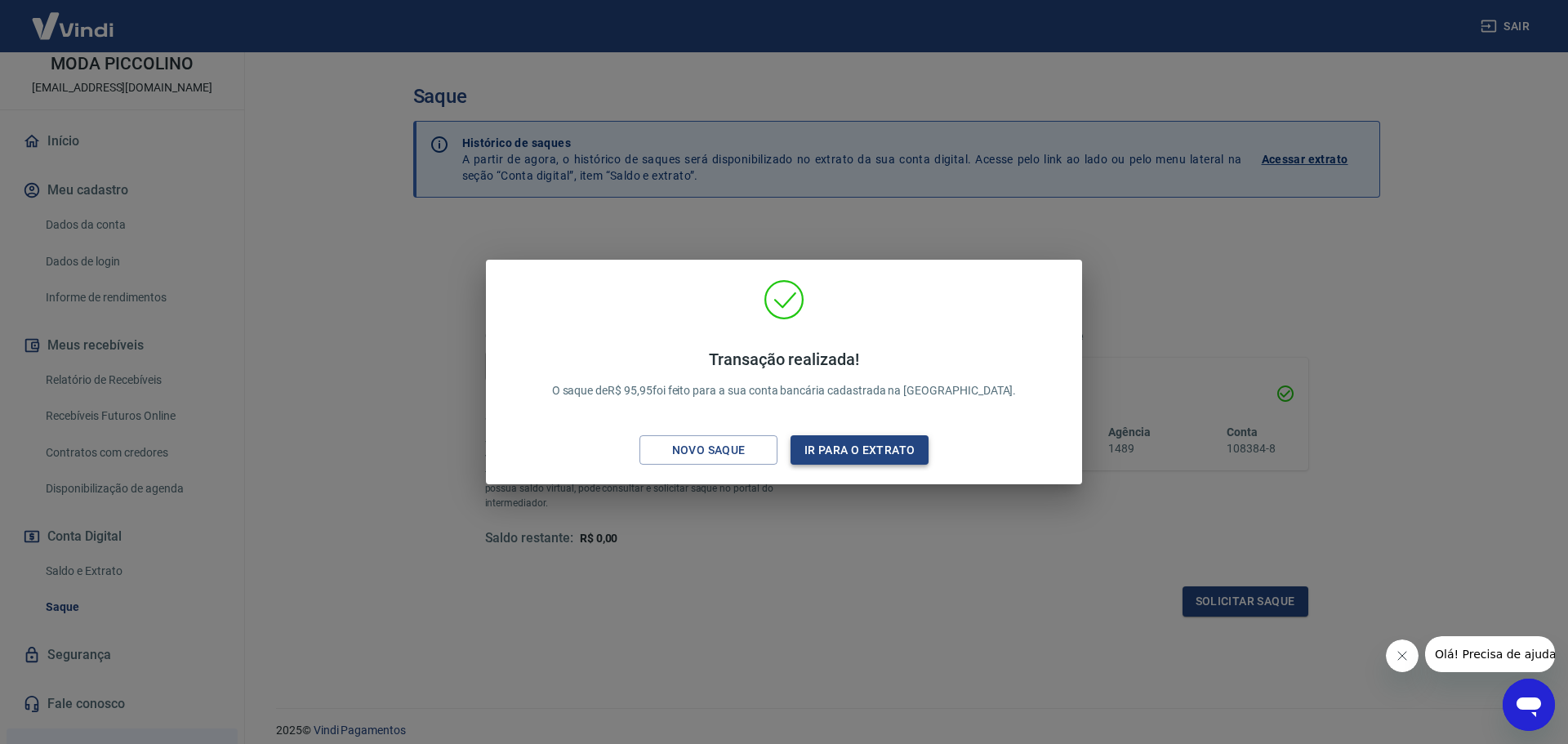
click at [872, 449] on button "Ir para o extrato" at bounding box center [860, 451] width 138 height 30
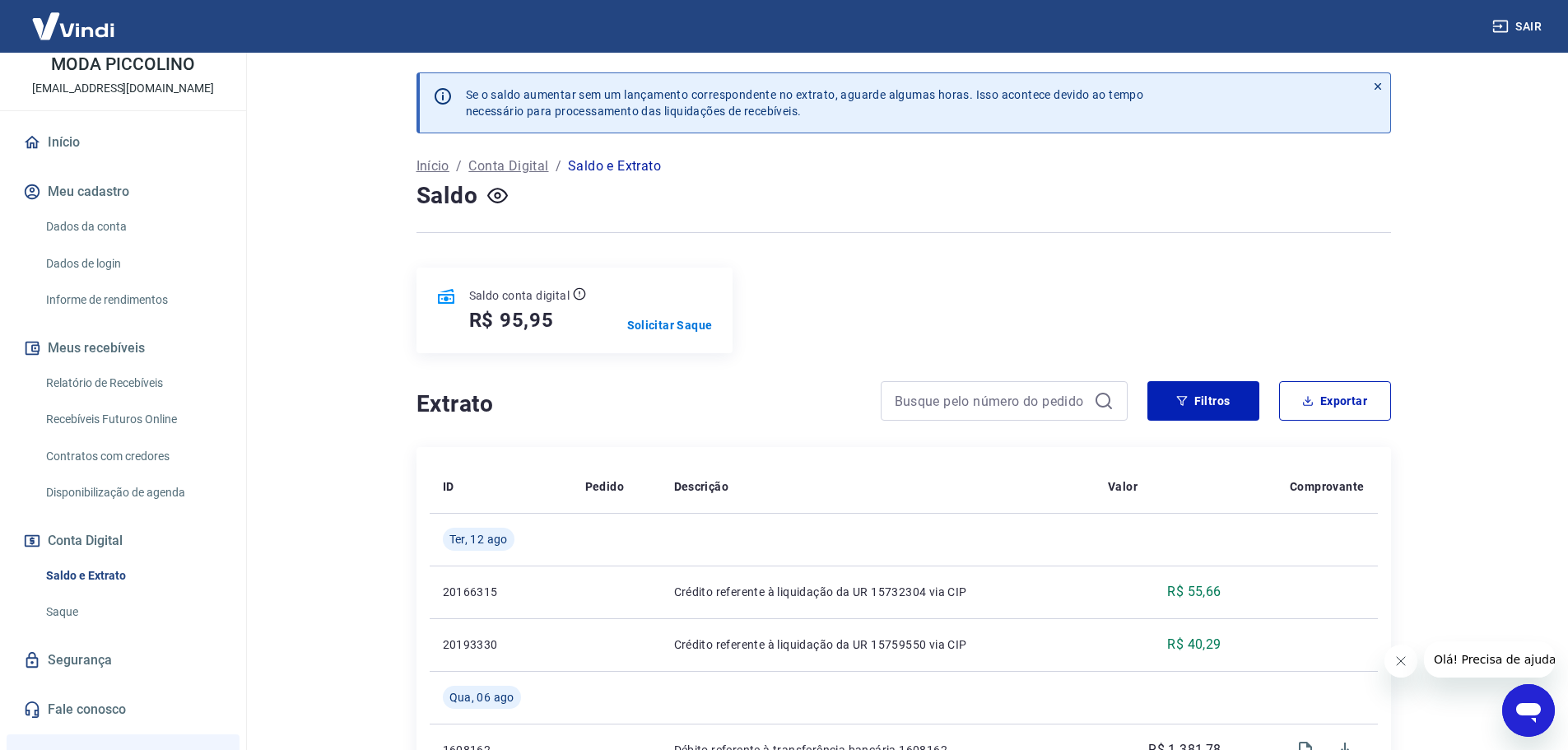
click at [58, 147] on link "Início" at bounding box center [123, 143] width 206 height 36
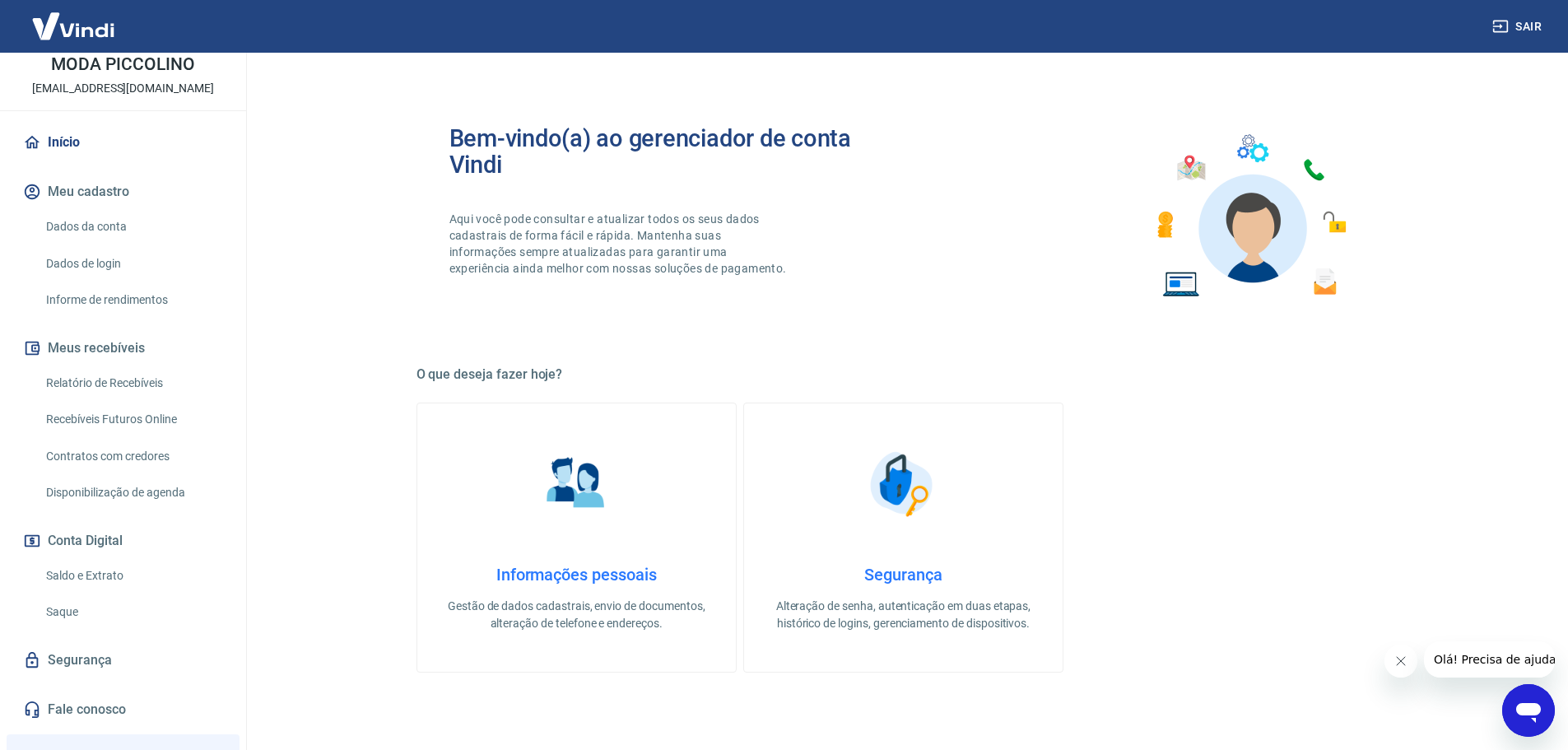
click at [113, 573] on link "Saldo e Extrato" at bounding box center [133, 576] width 187 height 34
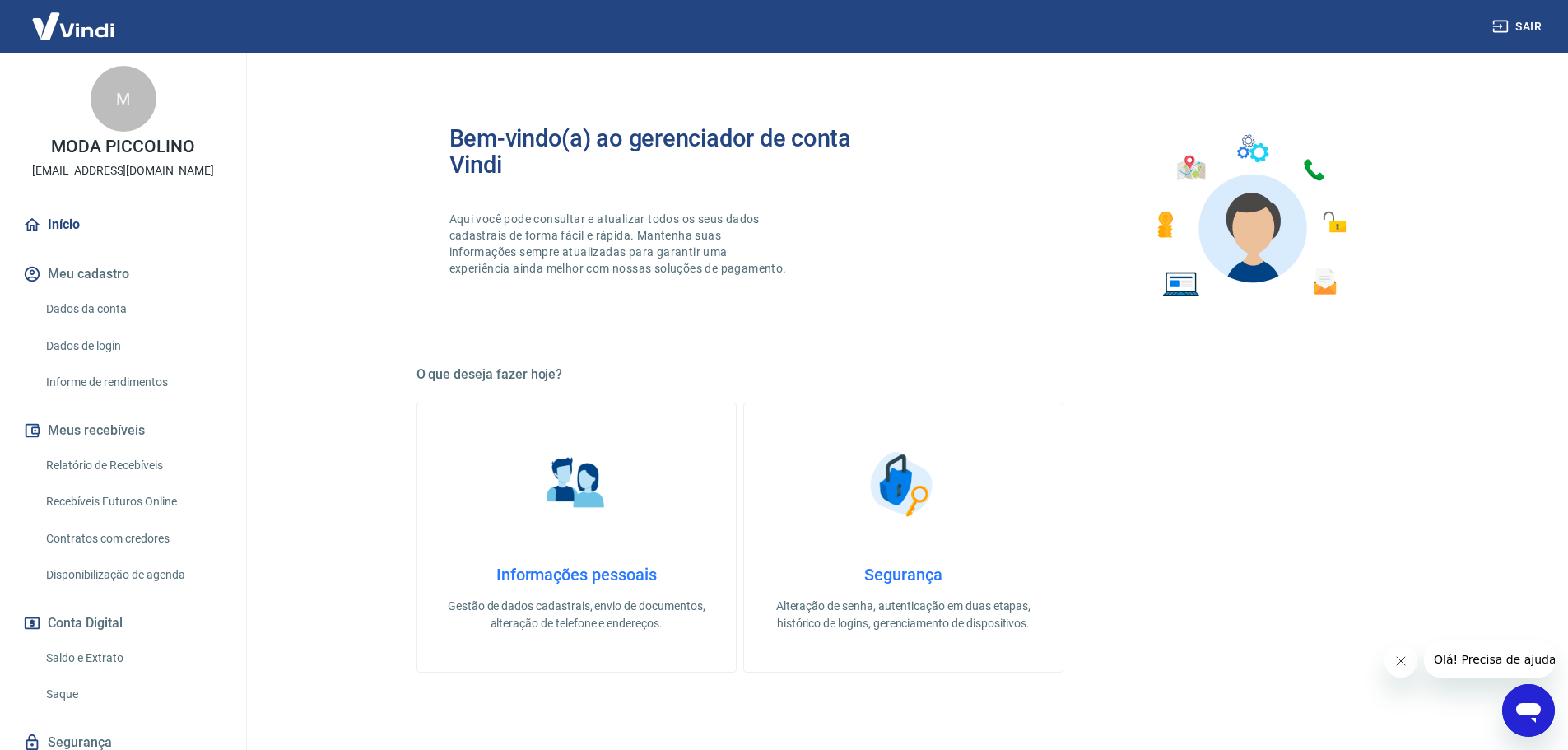
scroll to position [82, 0]
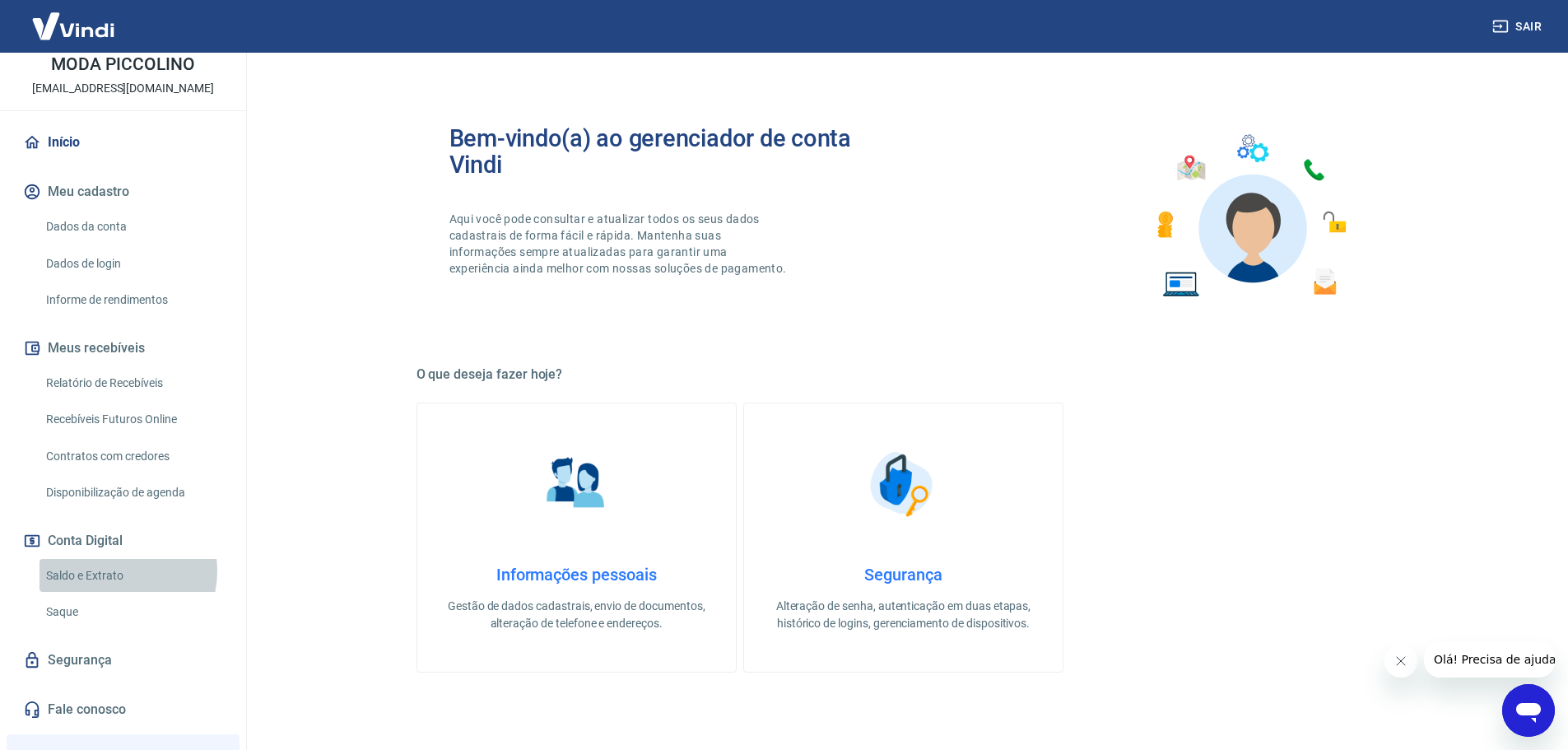
click at [110, 570] on link "Saldo e Extrato" at bounding box center [133, 576] width 187 height 34
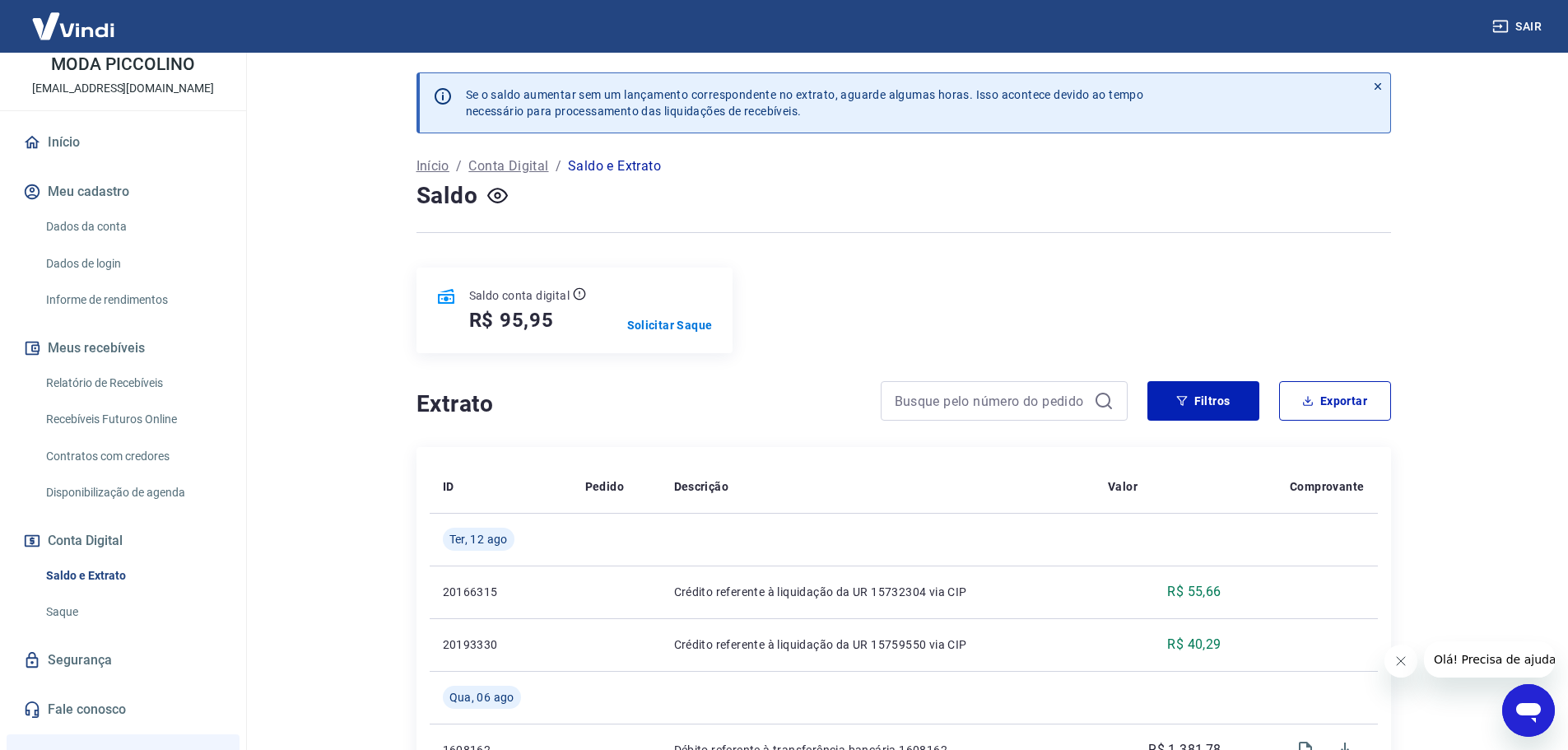
click at [683, 344] on div "Saldo conta digital R$ 95,95 Solicitar Saque" at bounding box center [574, 310] width 316 height 85
click at [686, 330] on p "Solicitar Saque" at bounding box center [669, 325] width 85 height 17
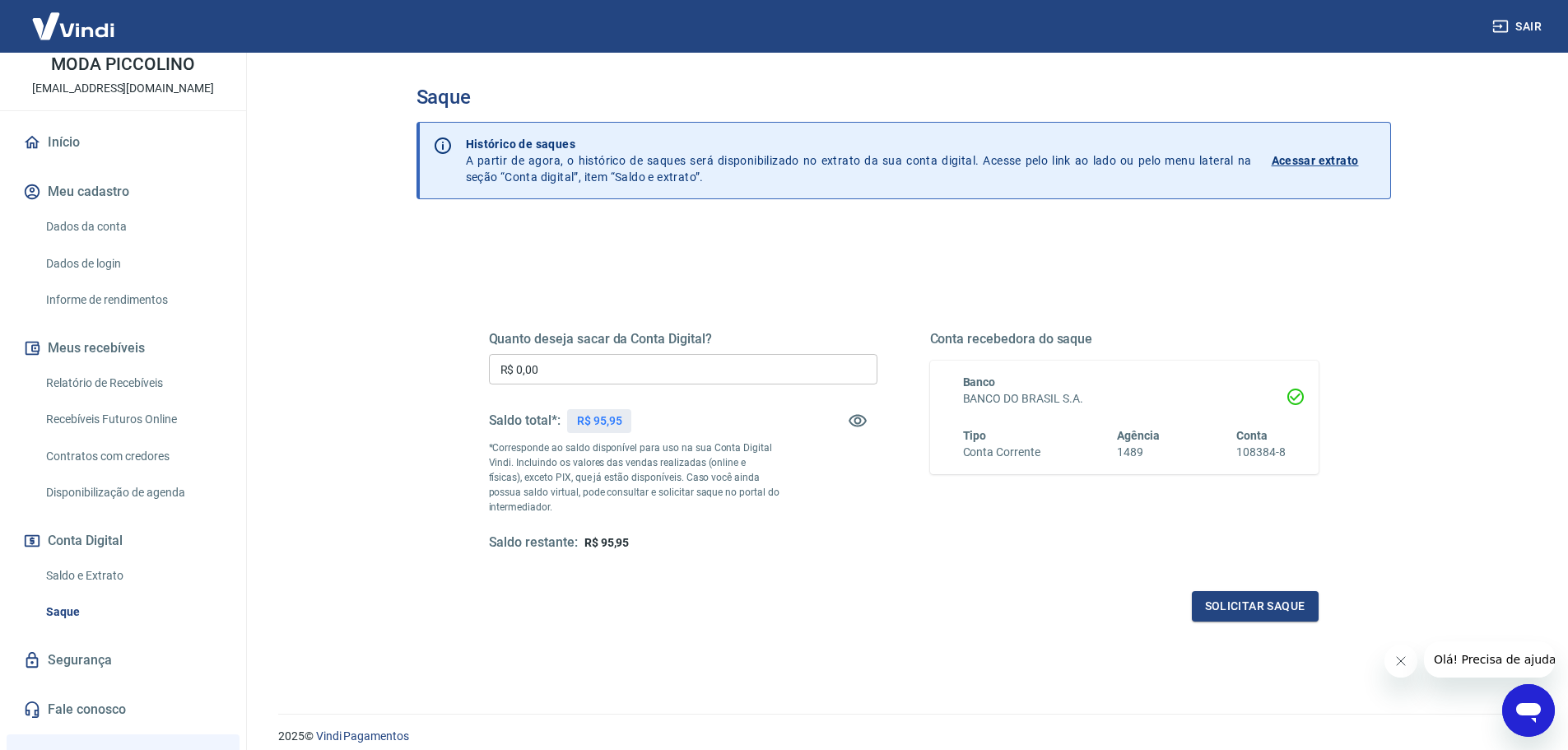
click at [675, 353] on div "Quanto deseja sacar da Conta Digital? R$ 0,00 ​ Saldo total*: R$ 95,95 *Corresp…" at bounding box center [683, 441] width 388 height 220
click at [670, 365] on input "R$ 0,00" at bounding box center [683, 369] width 388 height 31
type input "R$ 95,95"
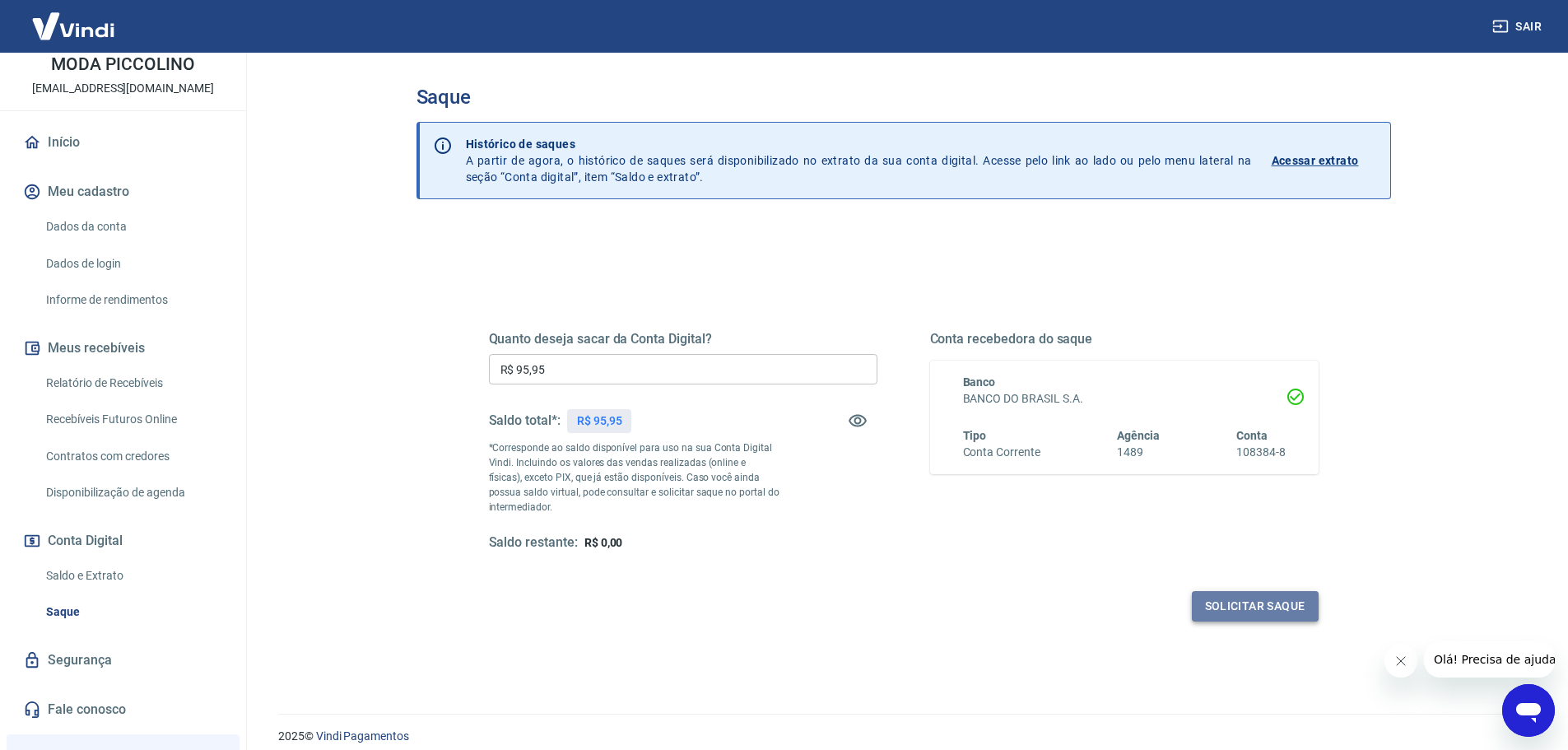
click at [1288, 607] on button "Solicitar saque" at bounding box center [1255, 606] width 127 height 31
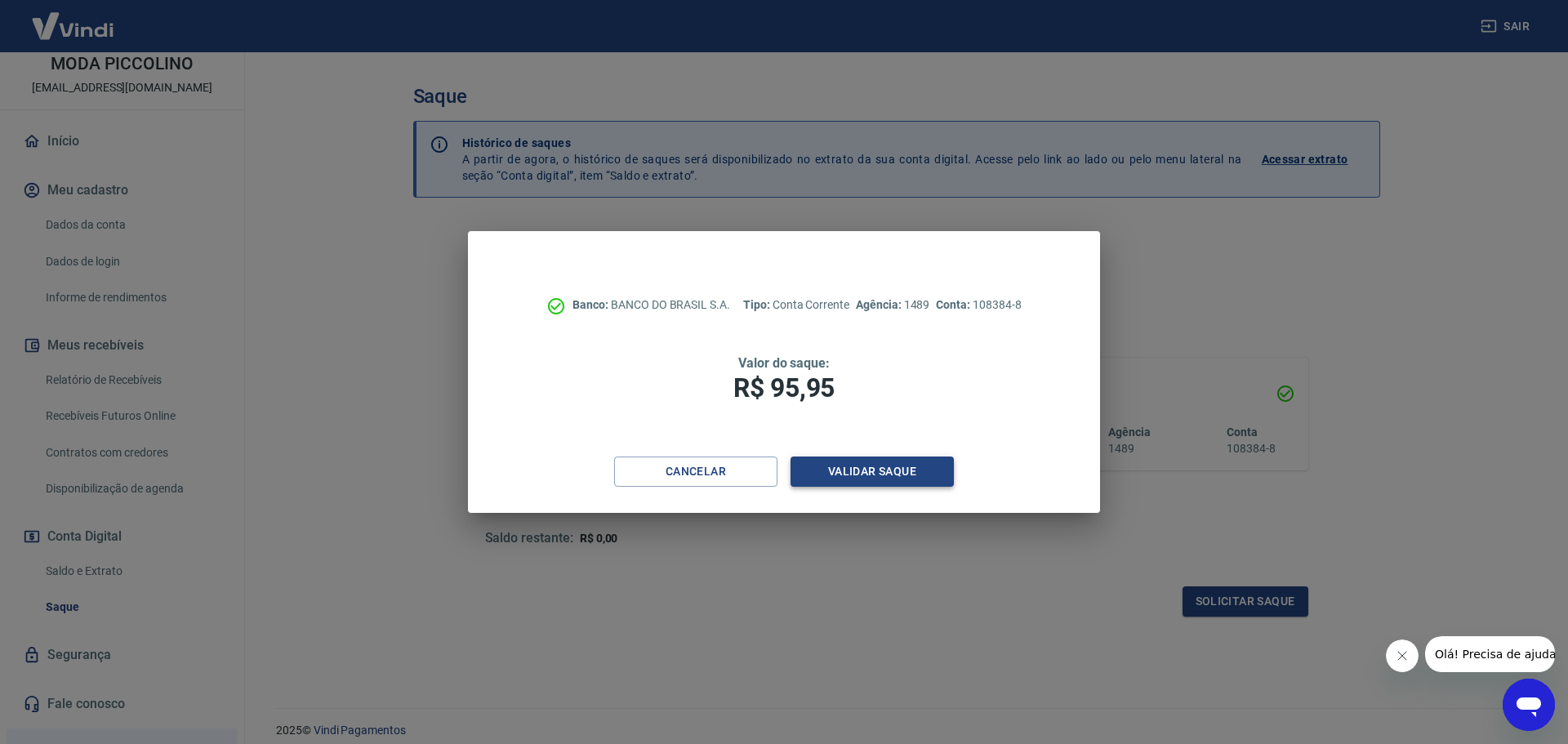
click at [919, 466] on button "Validar saque" at bounding box center [872, 471] width 164 height 30
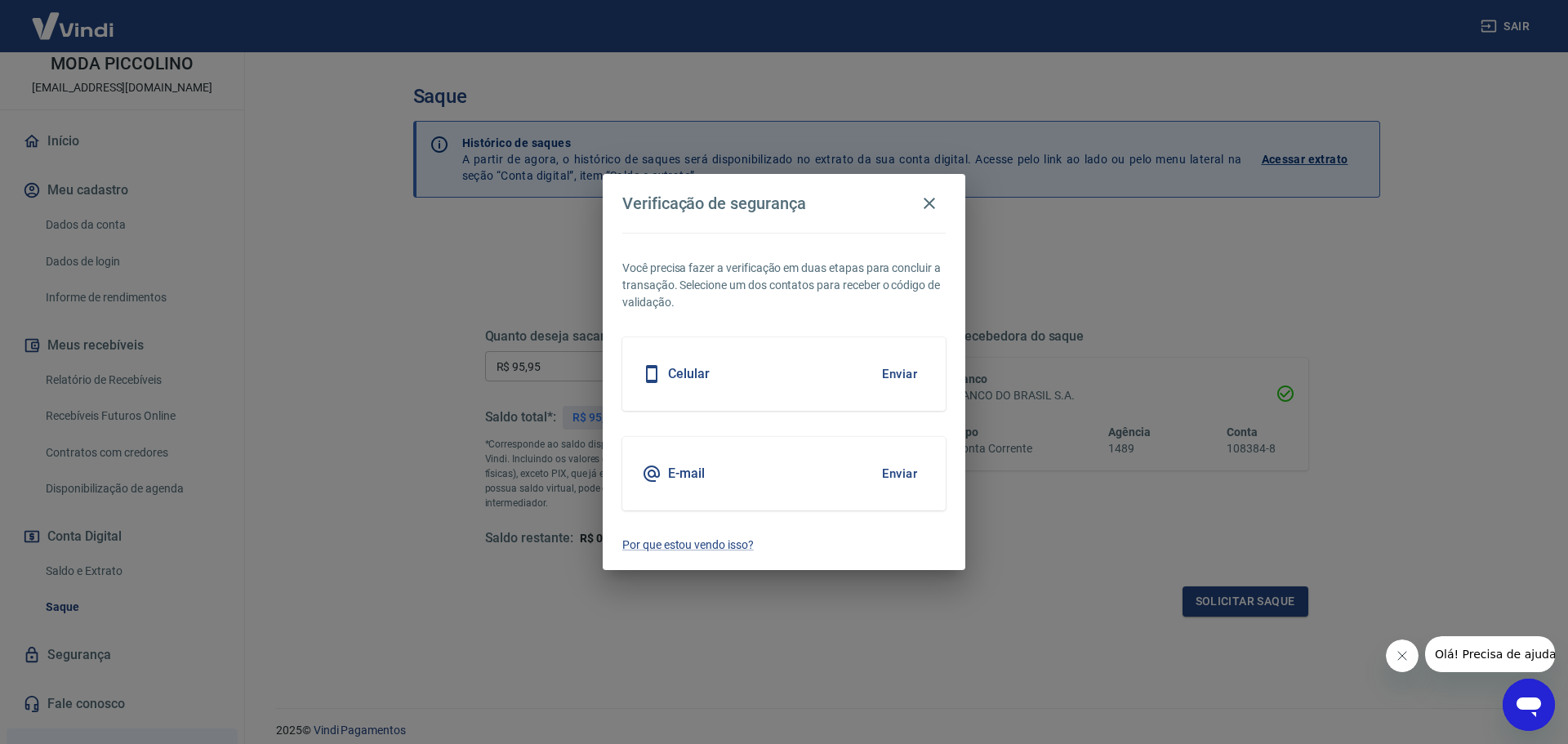
click at [919, 466] on button "Enviar" at bounding box center [900, 474] width 53 height 35
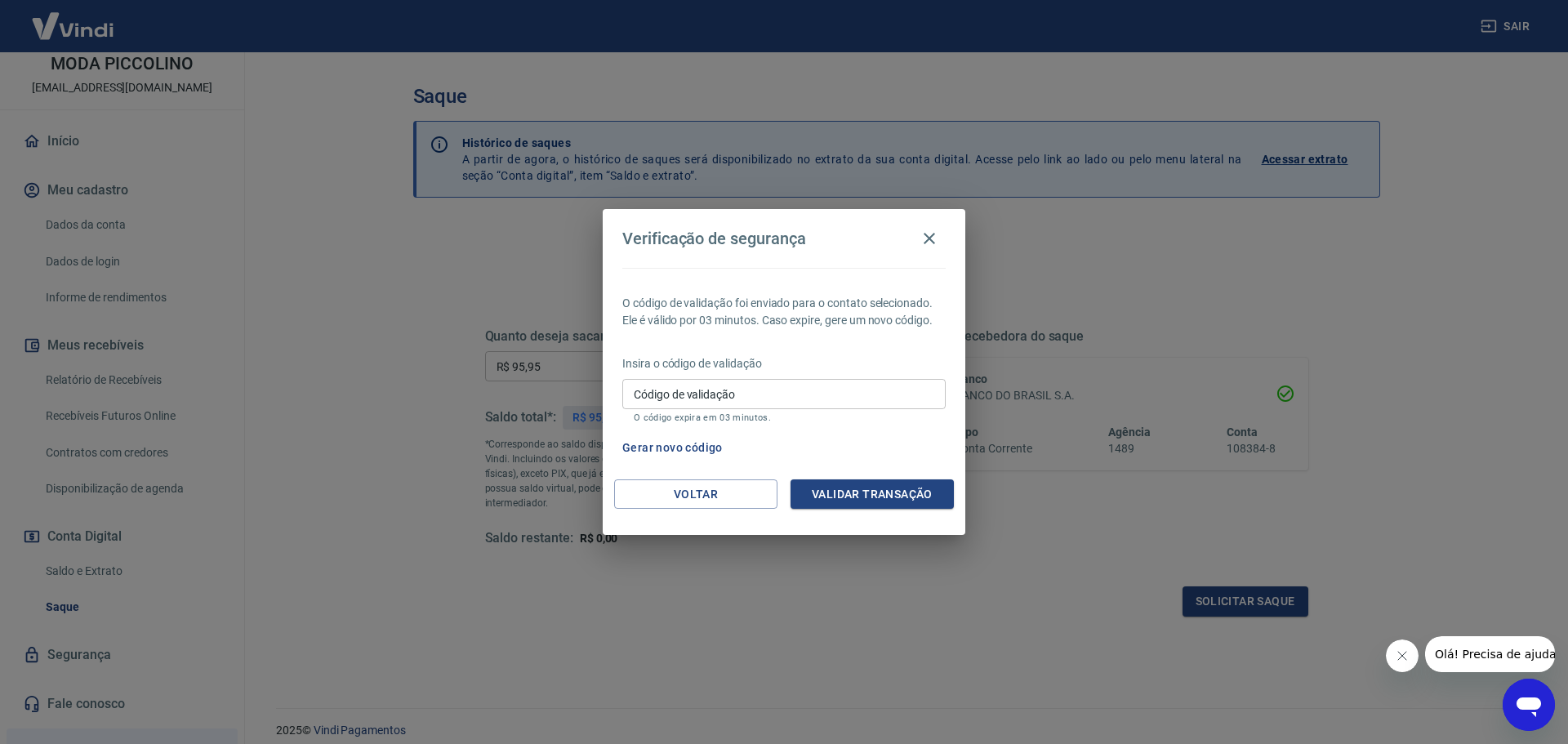
click at [743, 403] on input "Código de validação" at bounding box center [784, 394] width 323 height 30
paste input "729750"
type input "729750"
click at [864, 493] on button "Validar transação" at bounding box center [872, 494] width 164 height 30
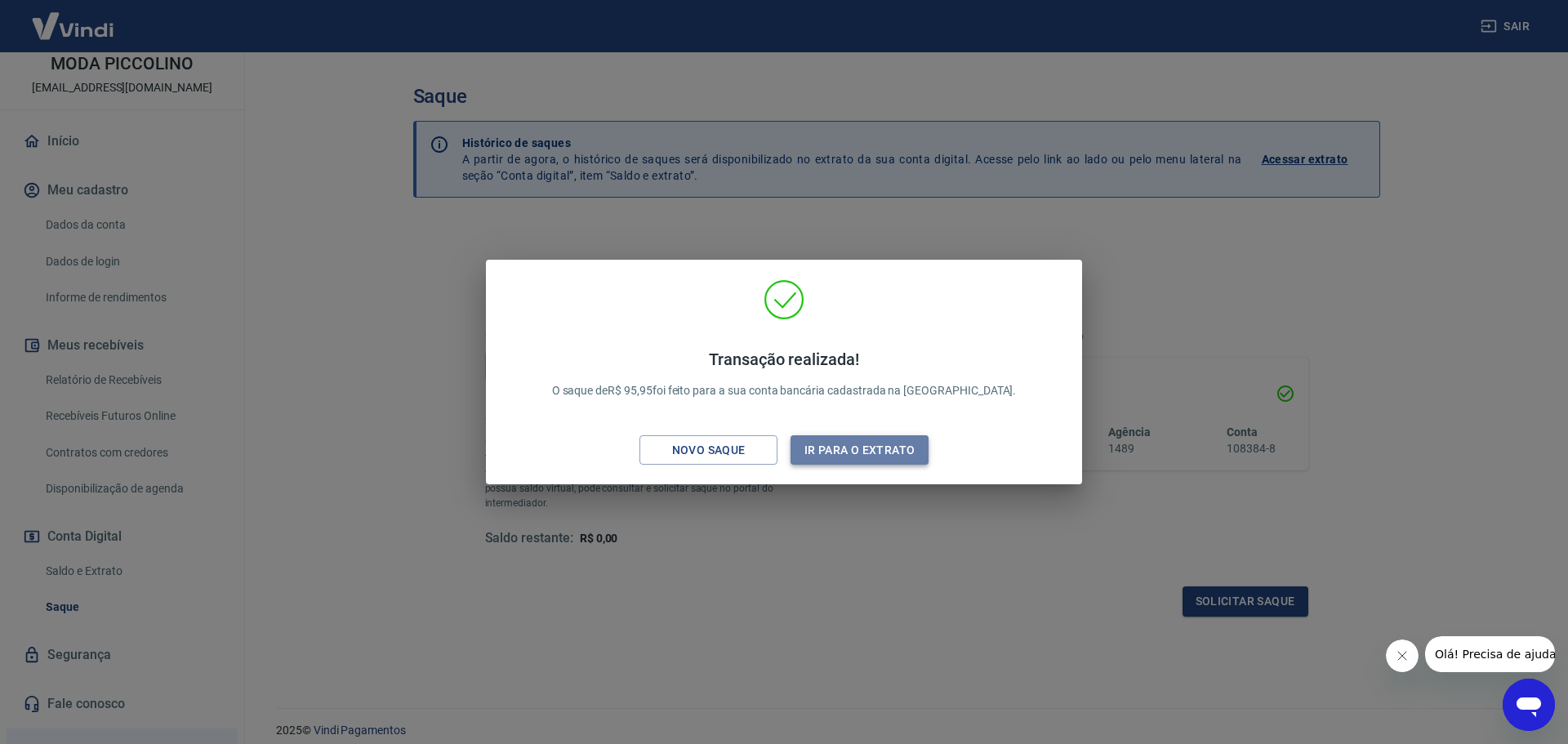
click at [879, 452] on button "Ir para o extrato" at bounding box center [860, 451] width 138 height 30
